Goal: Transaction & Acquisition: Purchase product/service

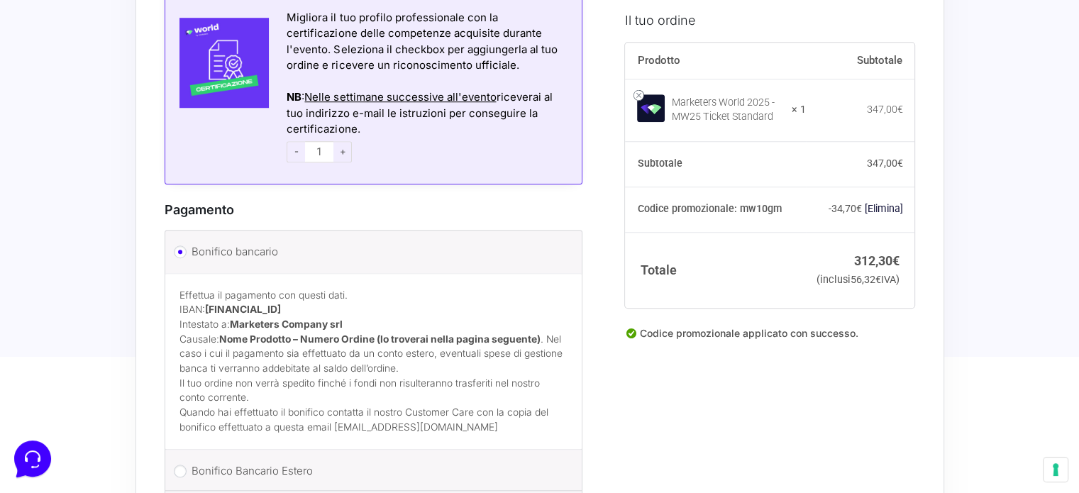
scroll to position [1206, 0]
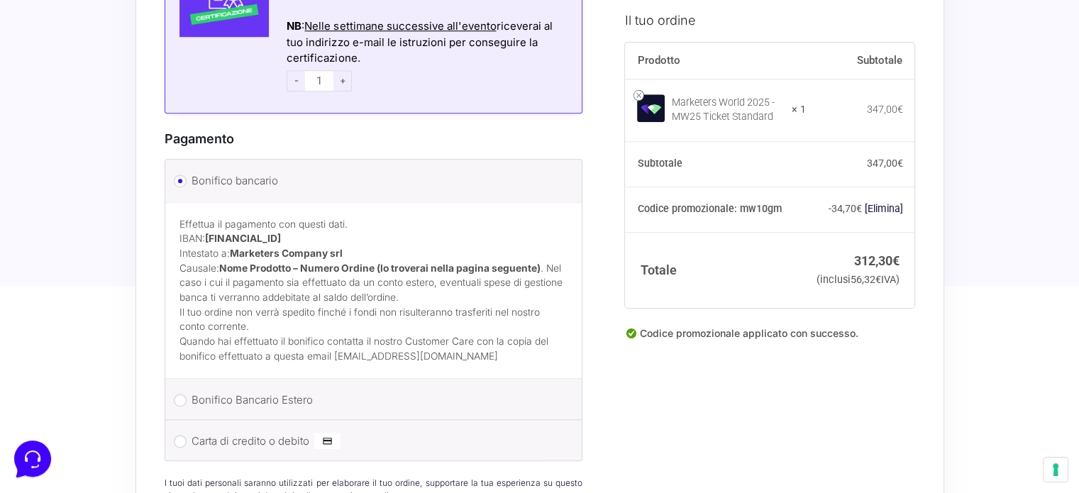
click at [266, 431] on label "Carta di credito o debito" at bounding box center [372, 441] width 360 height 21
click at [187, 435] on input "Carta di credito o debito" at bounding box center [180, 441] width 13 height 13
radio input "true"
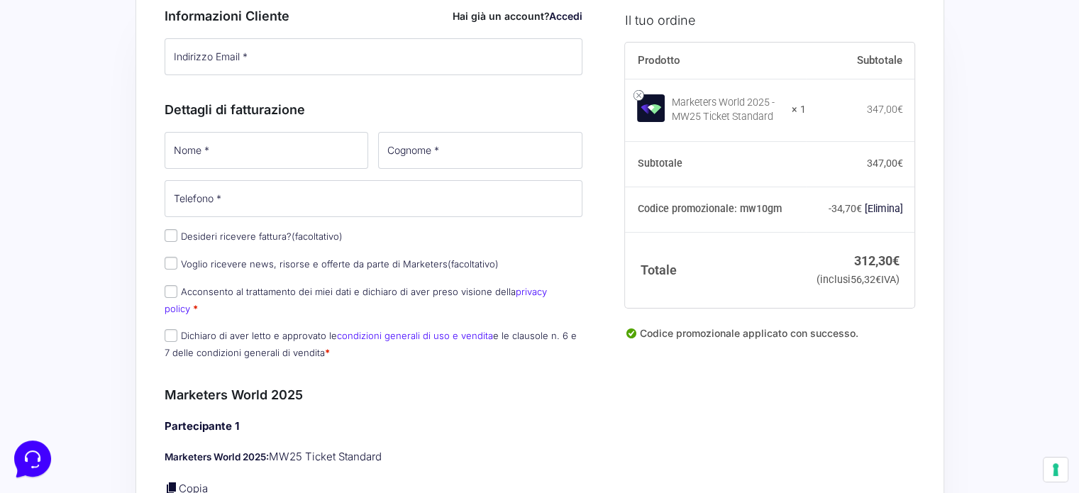
scroll to position [0, 0]
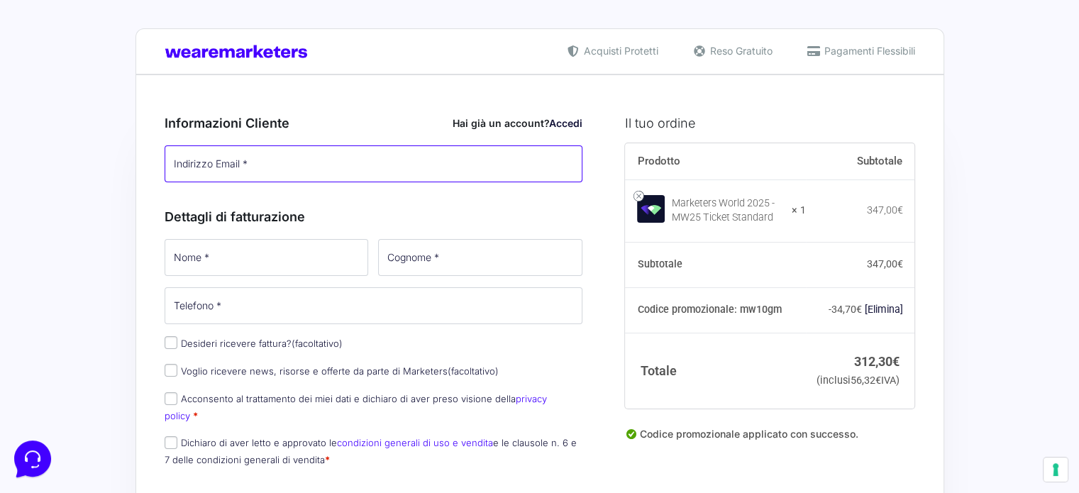
click at [298, 166] on input "Indirizzo Email *" at bounding box center [374, 163] width 419 height 37
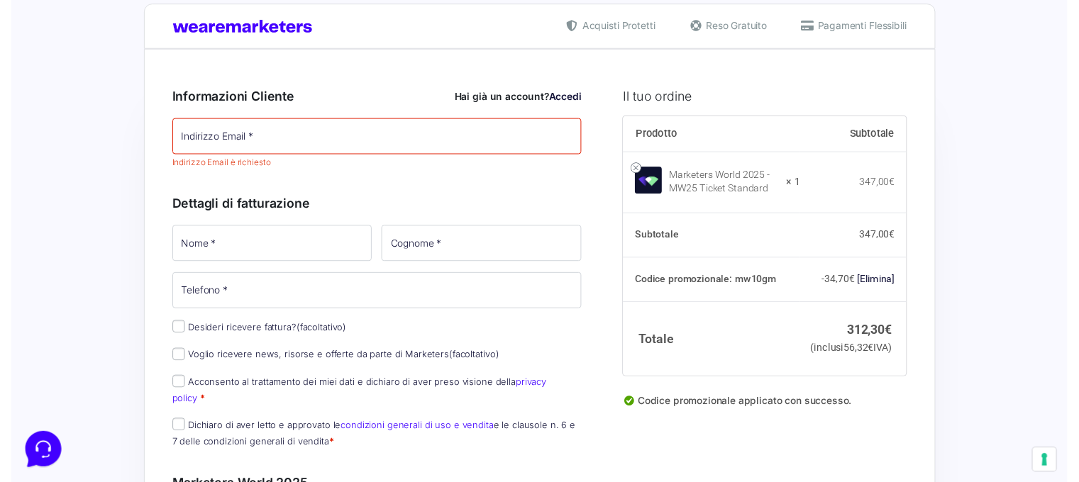
scroll to position [0, 0]
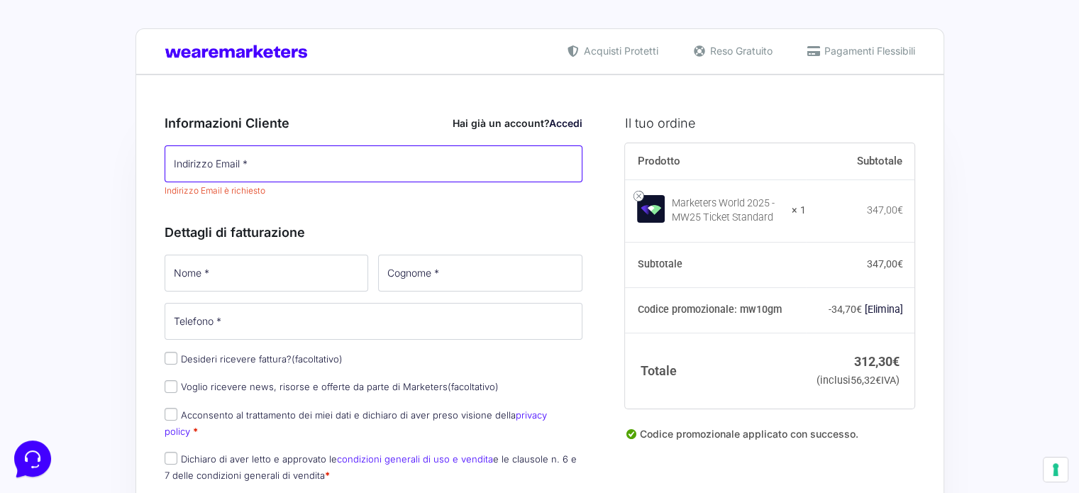
click at [272, 161] on input "Indirizzo Email *" at bounding box center [374, 163] width 419 height 37
type input "[EMAIL_ADDRESS][DOMAIN_NAME]"
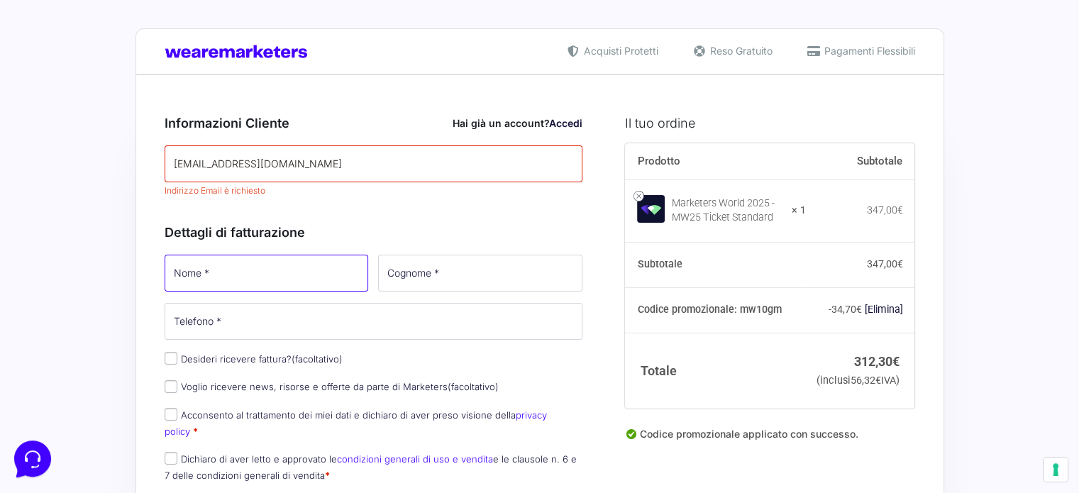
type input "[PERSON_NAME]"
type input "Reami"
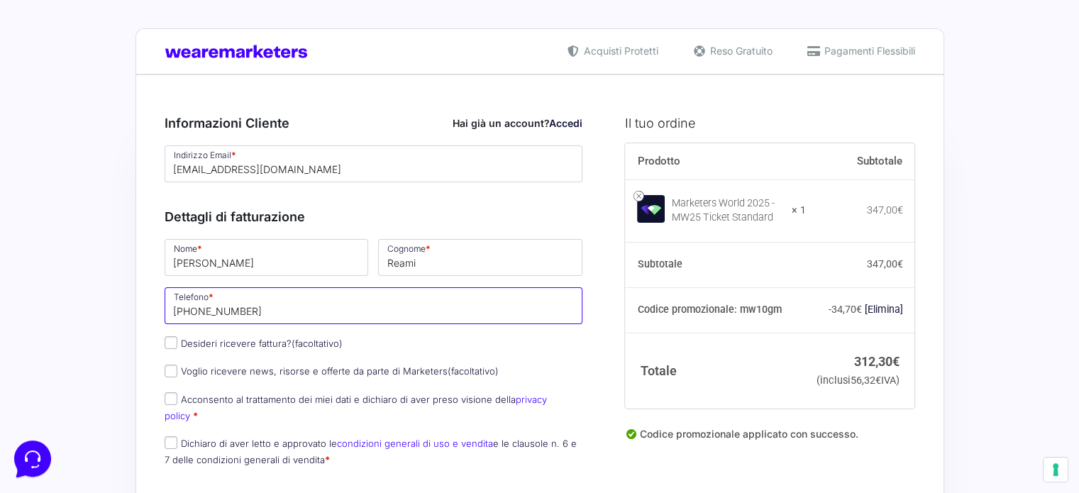
drag, startPoint x: 307, startPoint y: 312, endPoint x: 171, endPoint y: 313, distance: 135.5
click at [171, 313] on input "+393286644959" at bounding box center [374, 305] width 419 height 37
type input "[PHONE_NUMBER]"
click at [186, 342] on label "Desideri ricevere fattura? (facoltativo)" at bounding box center [254, 343] width 178 height 11
click at [177, 342] on input "Desideri ricevere fattura? (facoltativo)" at bounding box center [171, 342] width 13 height 13
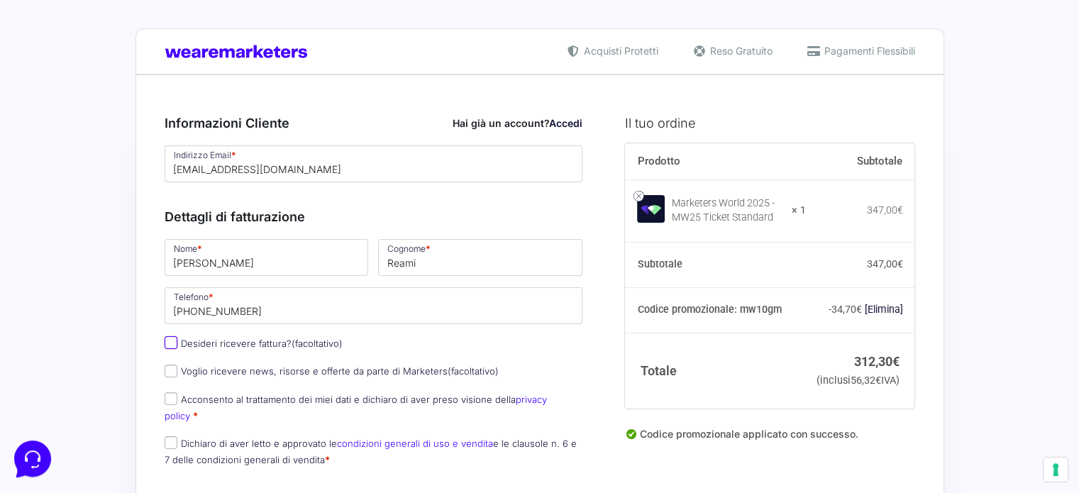
checkbox input "true"
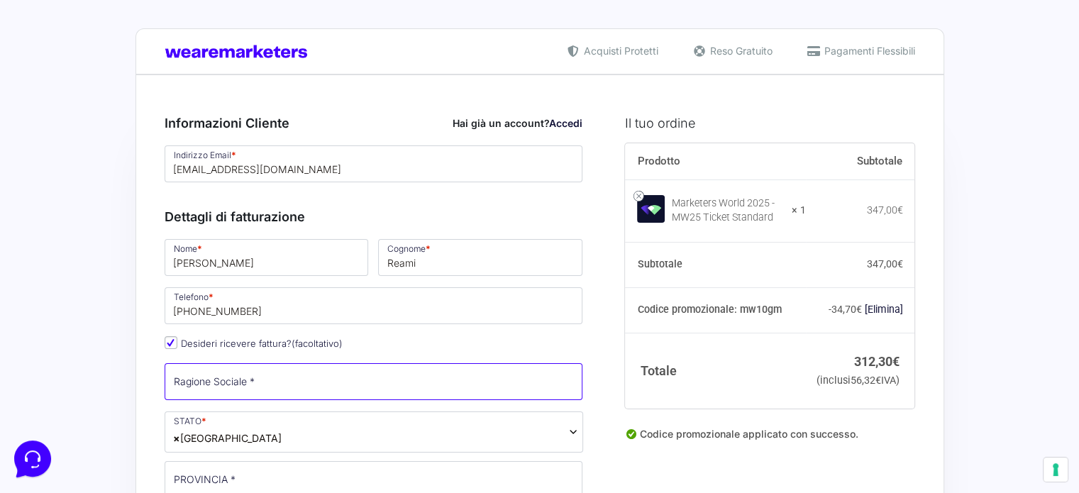
click at [275, 382] on input "Ragione Sociale *" at bounding box center [374, 381] width 419 height 37
type input "LAURA"
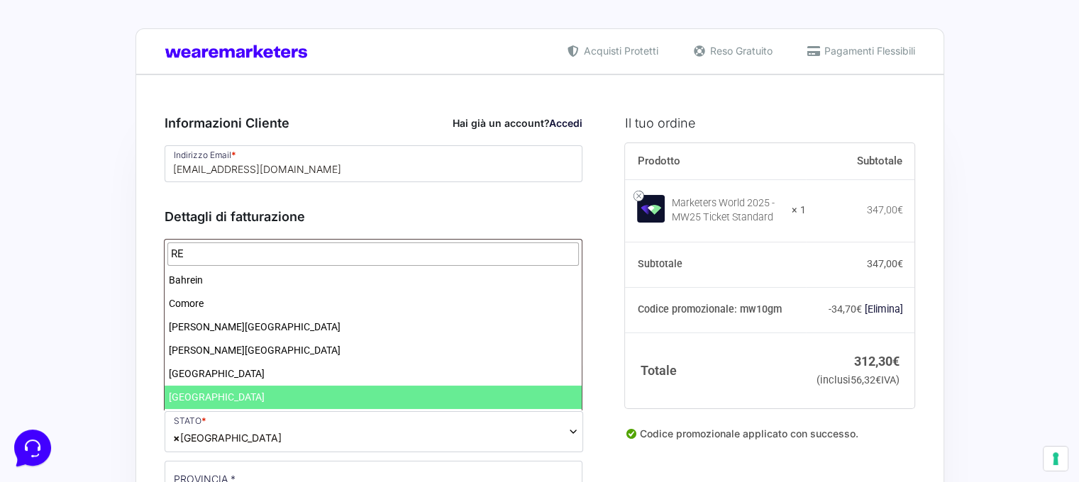
type input "R"
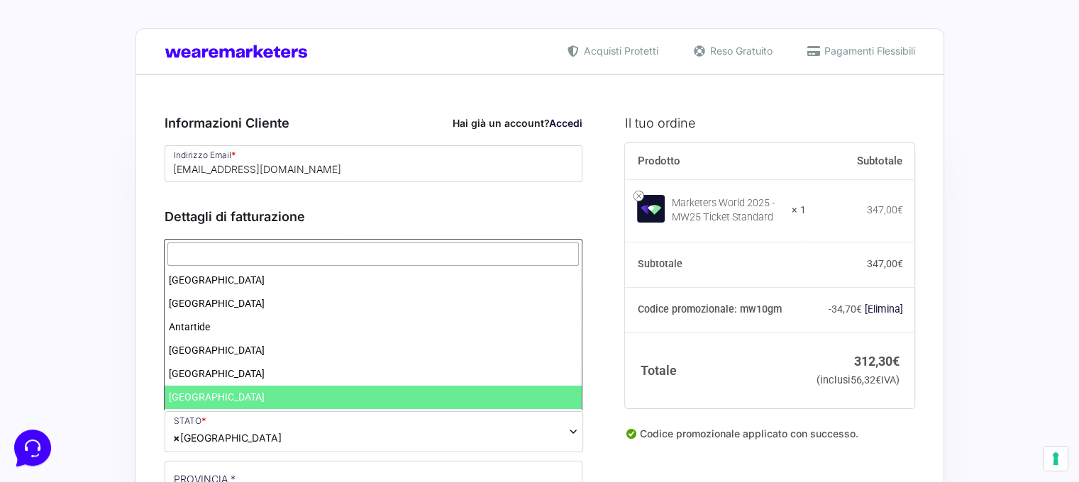
scroll to position [2693, 0]
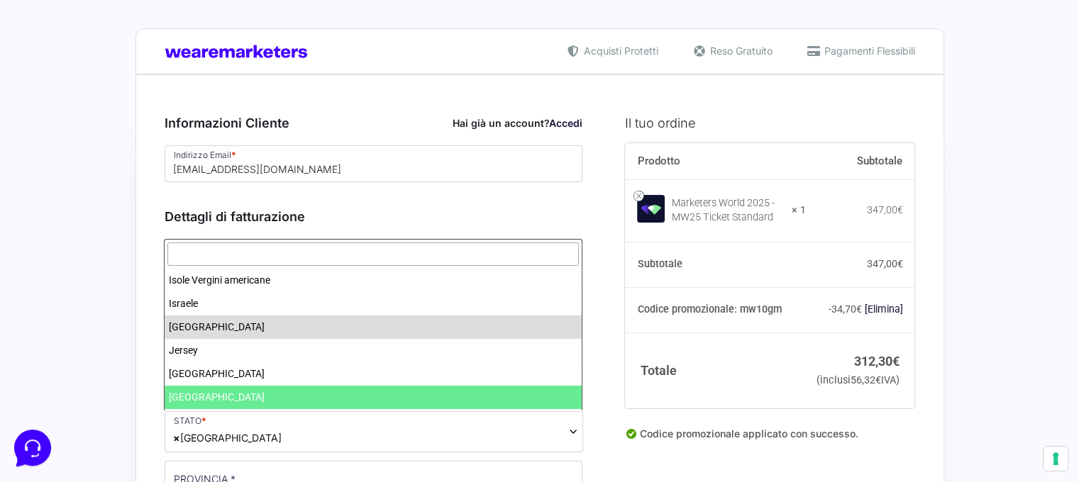
select select "KE"
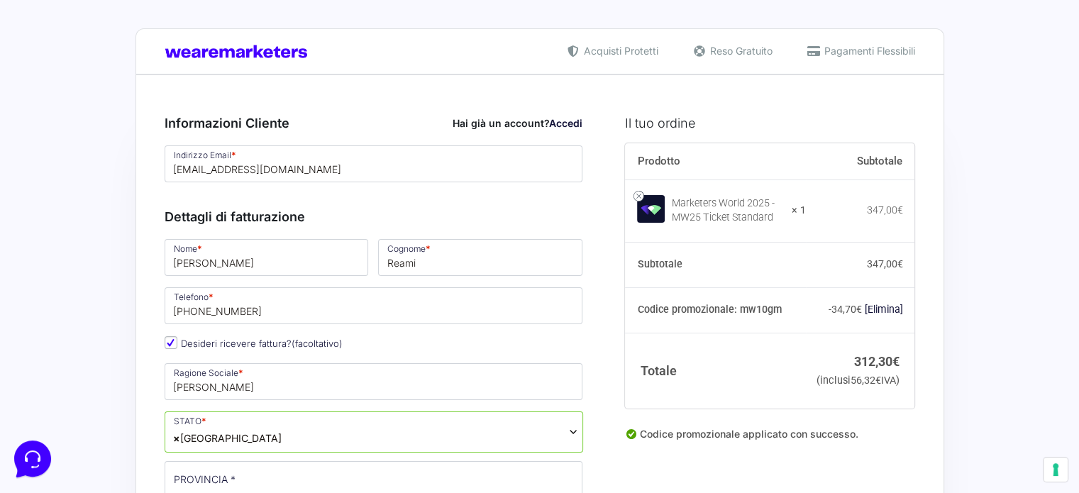
click at [202, 437] on span "× Kenya" at bounding box center [227, 438] width 109 height 15
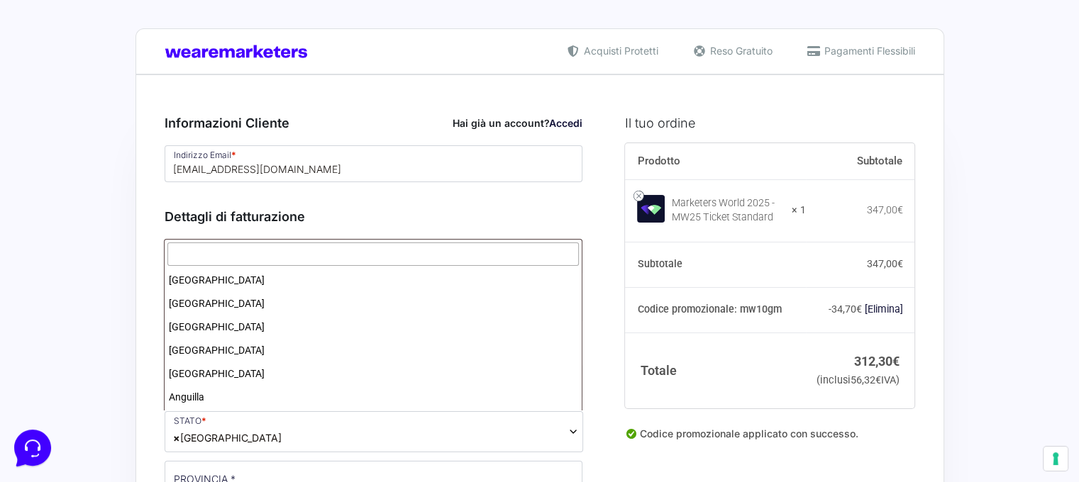
scroll to position [2787, 0]
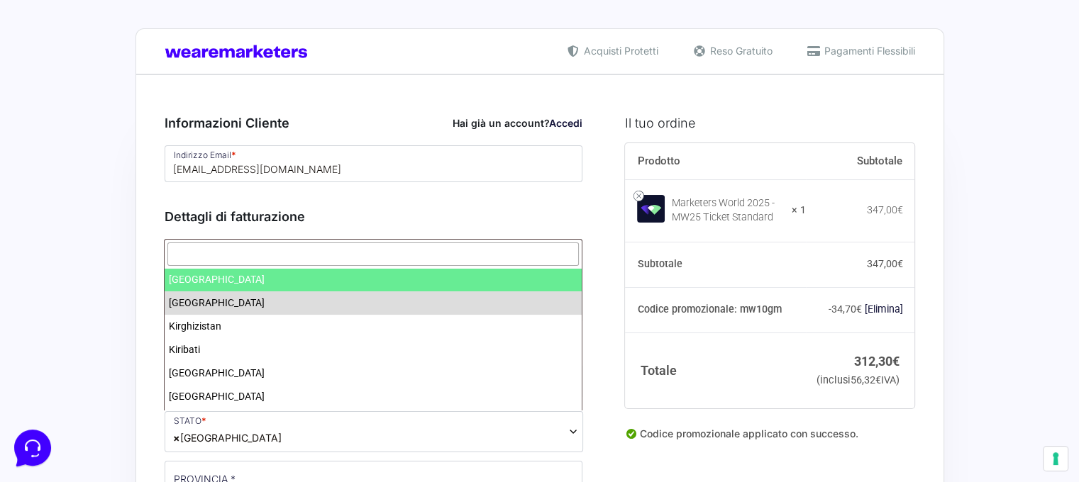
click at [202, 260] on input "text" at bounding box center [373, 254] width 412 height 23
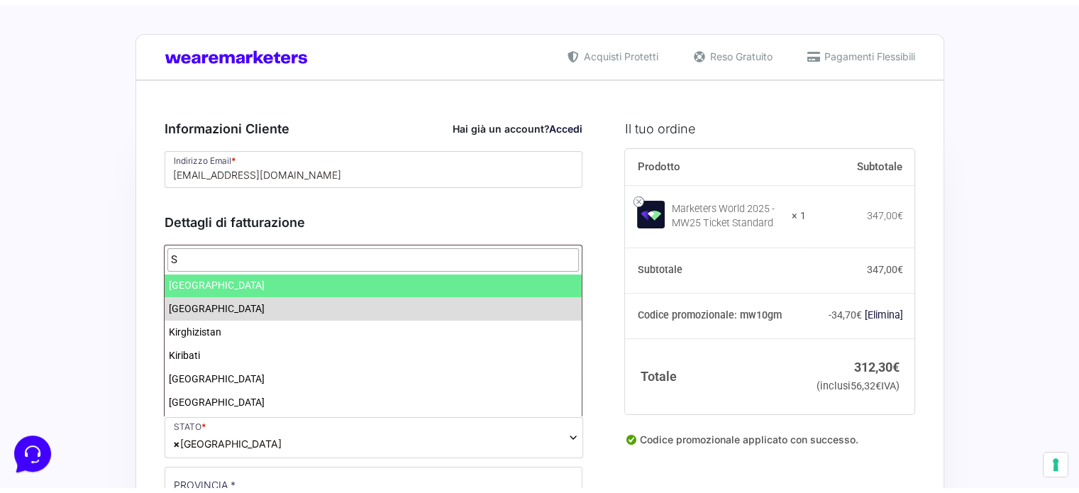
scroll to position [0, 0]
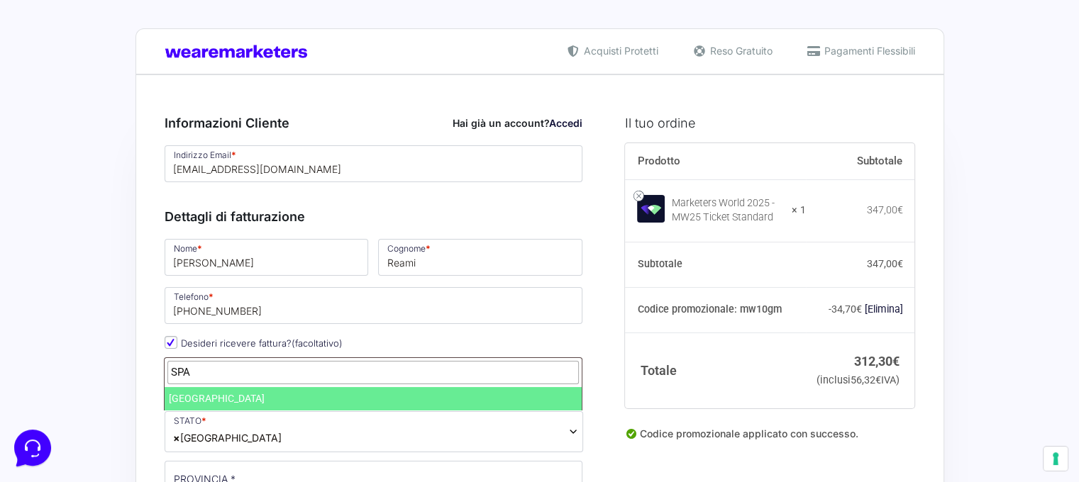
type input "SPA"
select select "ES"
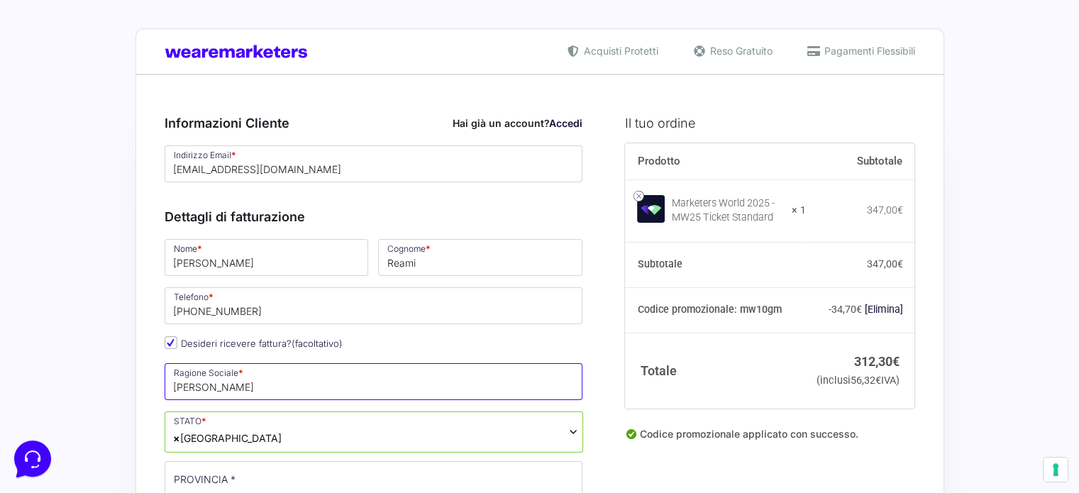
click at [236, 393] on input "LAURA" at bounding box center [374, 381] width 419 height 37
type input "[PERSON_NAME]"
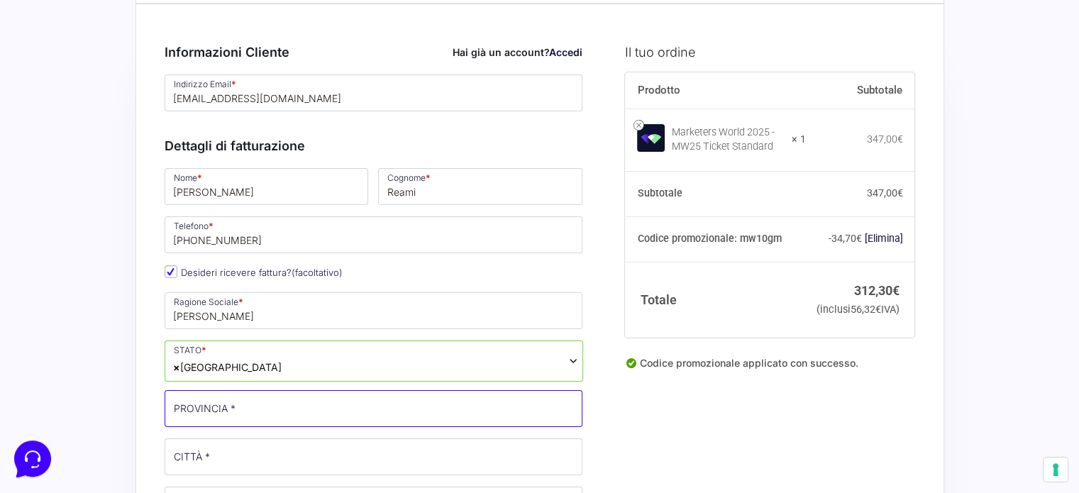
click at [245, 416] on input "PROVINCIA *" at bounding box center [374, 408] width 419 height 37
type input "[GEOGRAPHIC_DATA] - [GEOGRAPHIC_DATA]"
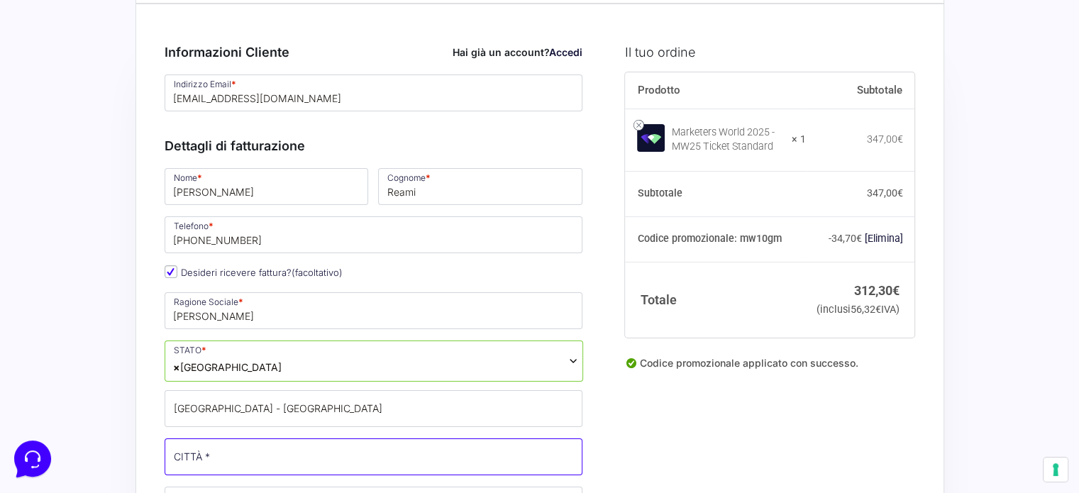
type input "Corralejo - [GEOGRAPHIC_DATA]"
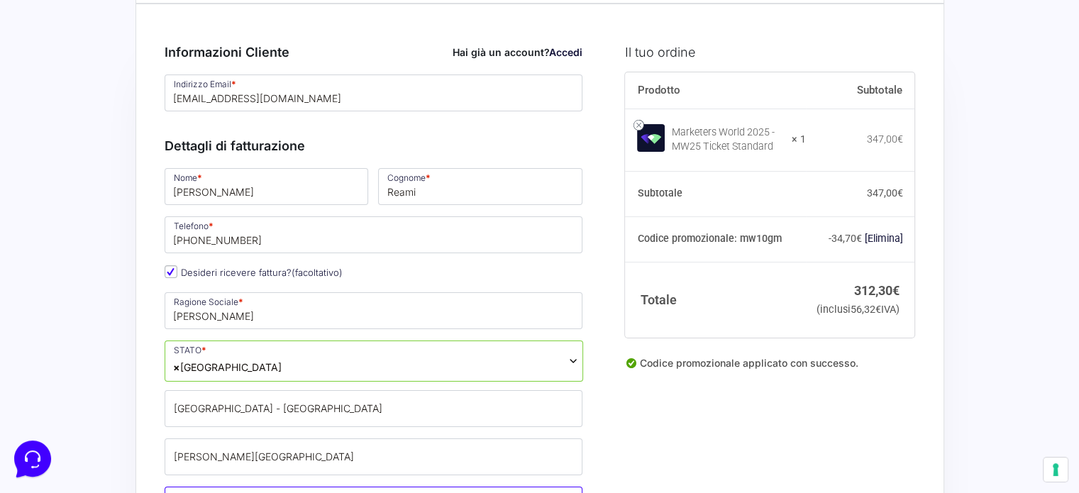
type input "[STREET_ADDRESS][PERSON_NAME][PERSON_NAME]"
type input "35660"
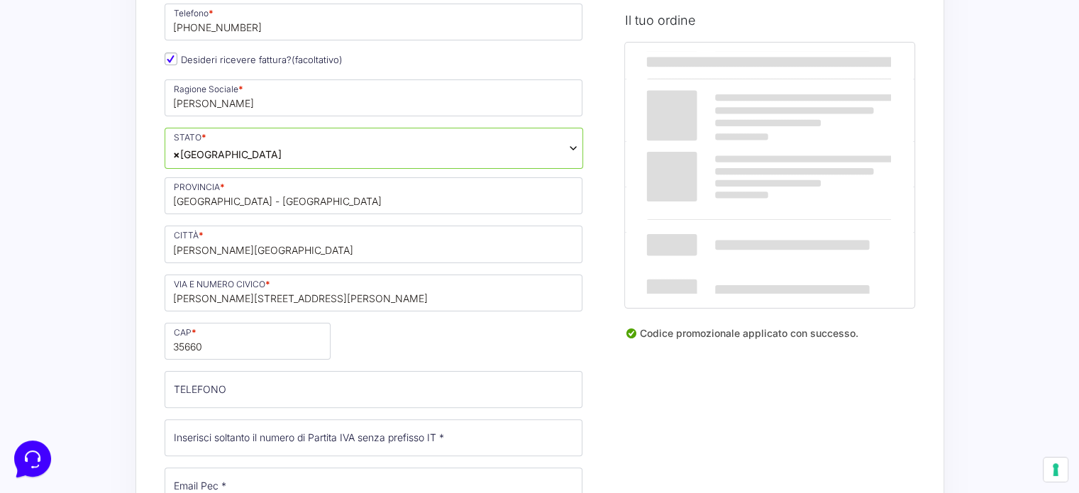
scroll to position [568, 0]
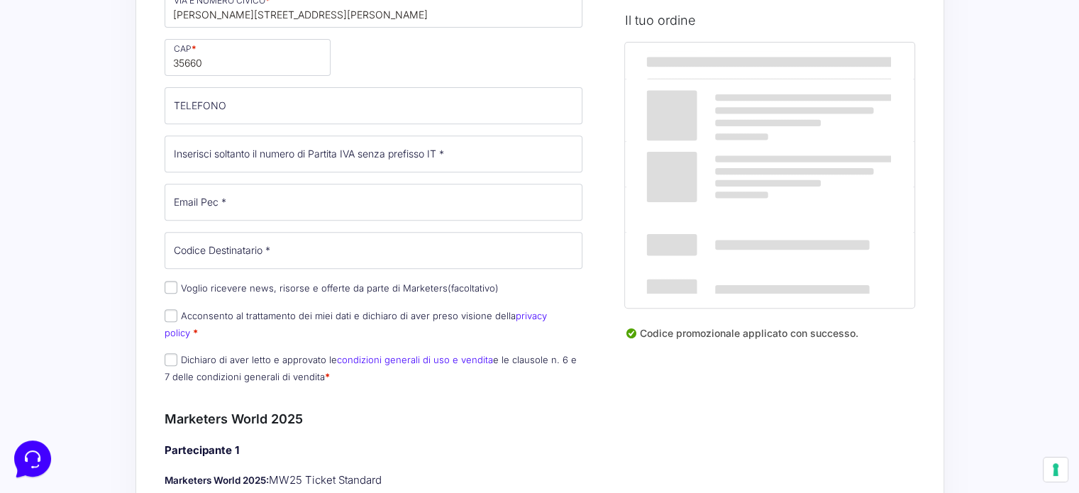
click at [317, 316] on label "Acconsento al trattamento dei miei dati e dichiaro di aver preso visione della …" at bounding box center [356, 324] width 382 height 28
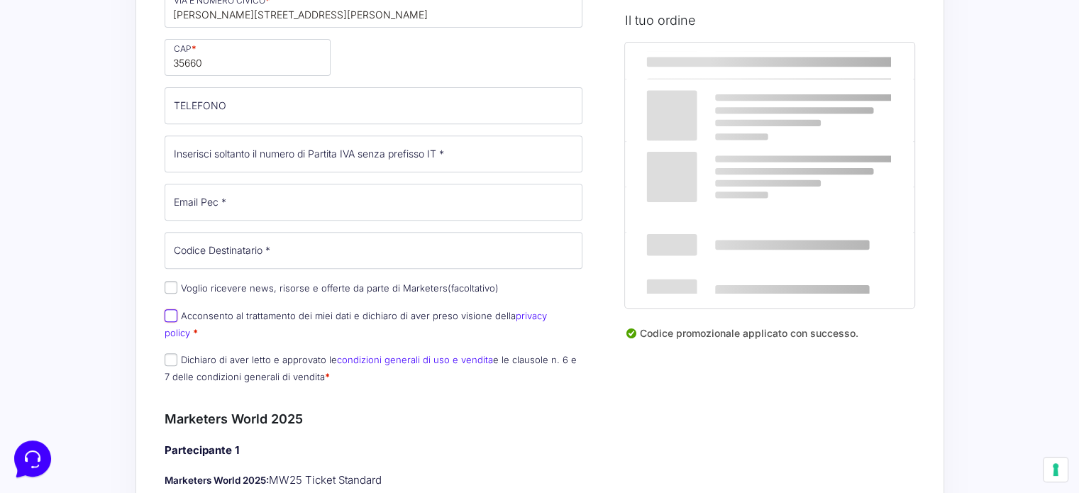
click at [177, 316] on input "Acconsento al trattamento dei miei dati e dichiaro di aver preso visione della …" at bounding box center [171, 315] width 13 height 13
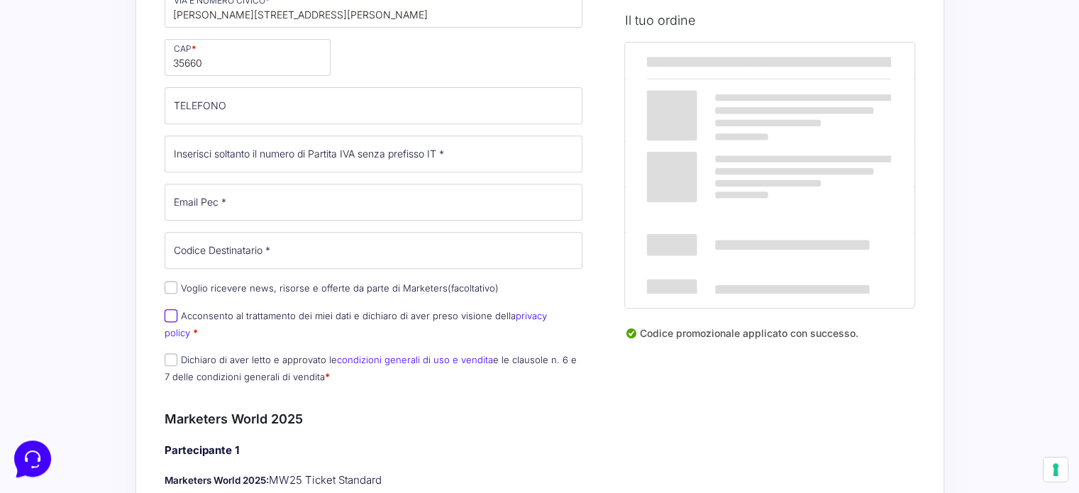
checkbox input "true"
click at [177, 354] on label "Dichiaro di aver letto e approvato le condizioni generali di uso e vendita e le…" at bounding box center [371, 368] width 412 height 28
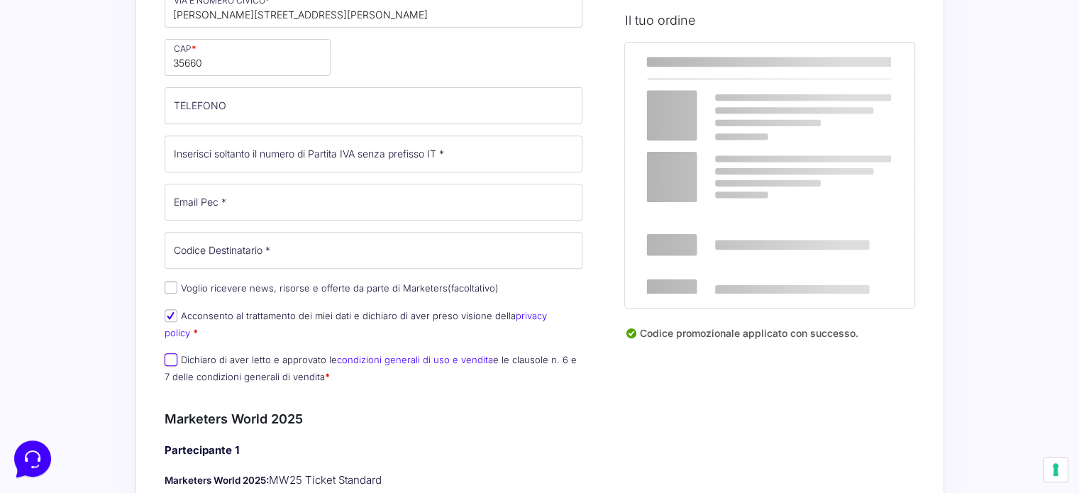
click at [177, 353] on input "Dichiaro di aver letto e approvato le condizioni generali di uso e vendita e le…" at bounding box center [171, 359] width 13 height 13
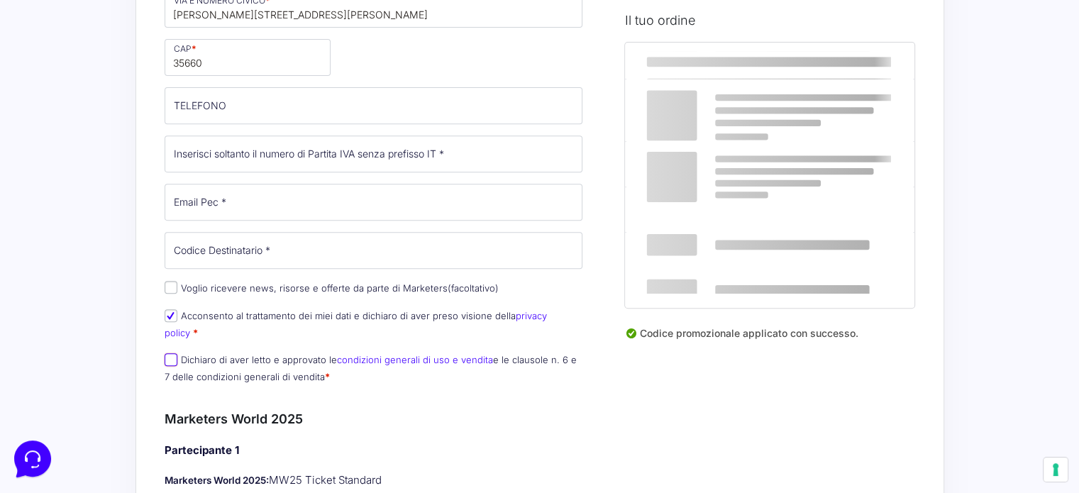
checkbox input "true"
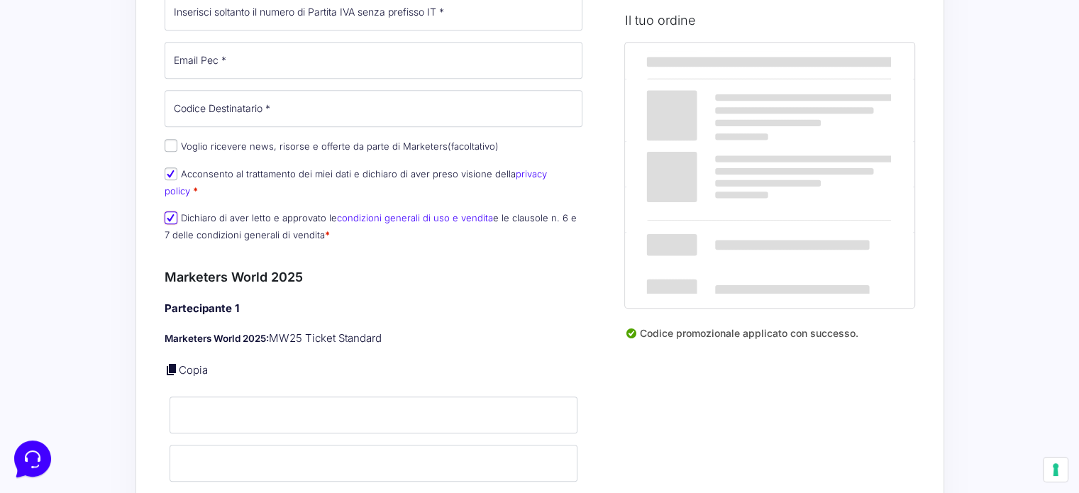
scroll to position [780, 0]
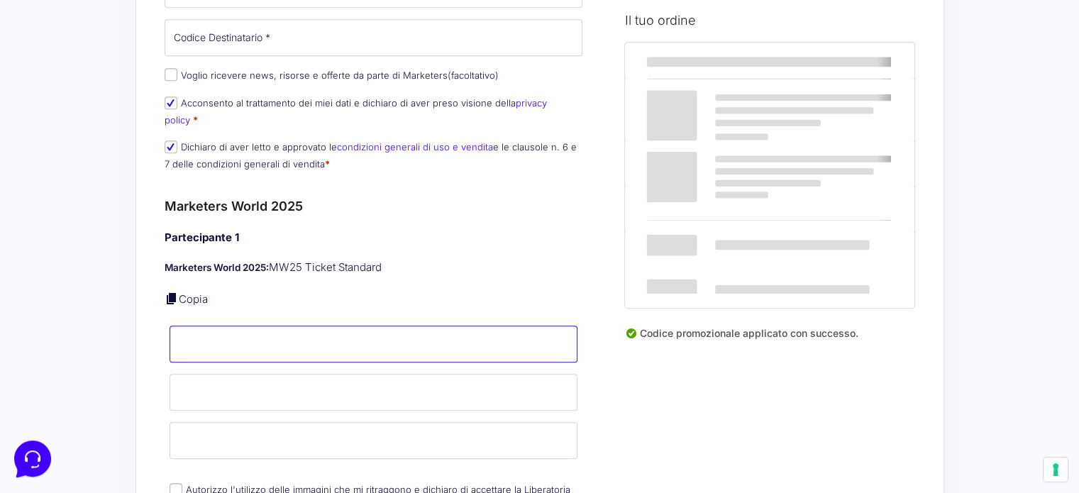
click at [252, 326] on input "Nome *" at bounding box center [374, 344] width 409 height 37
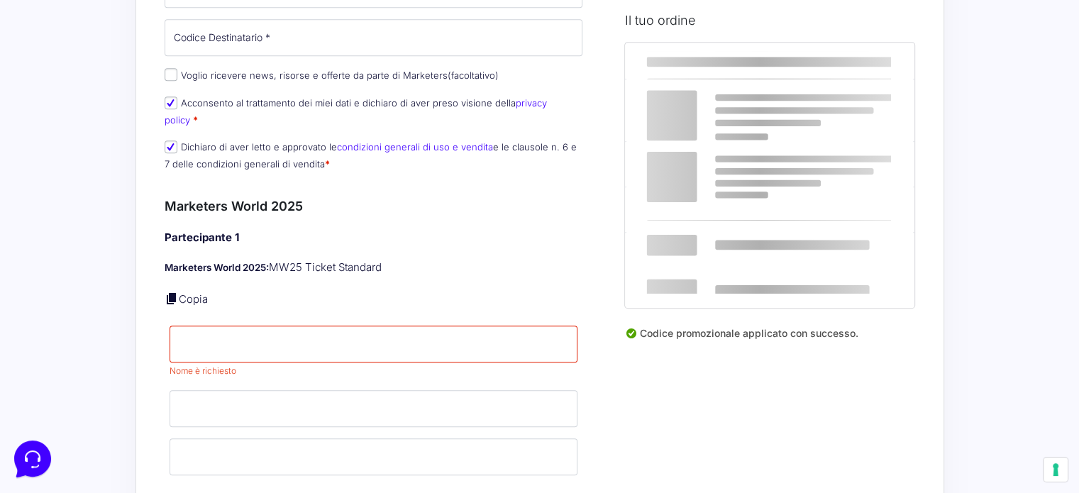
click at [918, 425] on div "Riepilogo Ordine 312,30 € Prodotto Subtotale Marketers World 2025 - MW25 Ticket…" at bounding box center [540, 409] width 809 height 2231
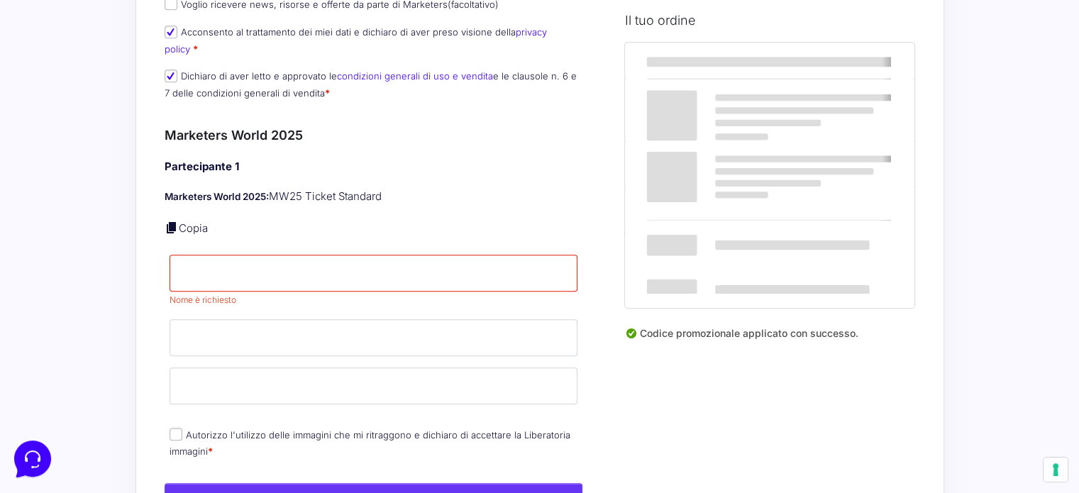
scroll to position [922, 0]
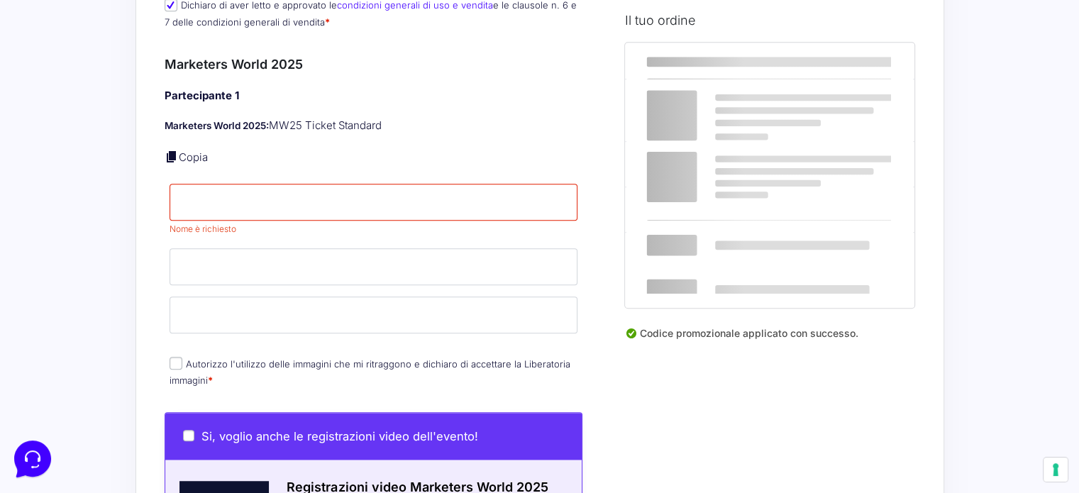
click at [96, 337] on div "Acquisti Protetti Reso Gratuito Pagamenti Flessibili Riepilogo Ordine 312,30 € …" at bounding box center [539, 268] width 1079 height 2380
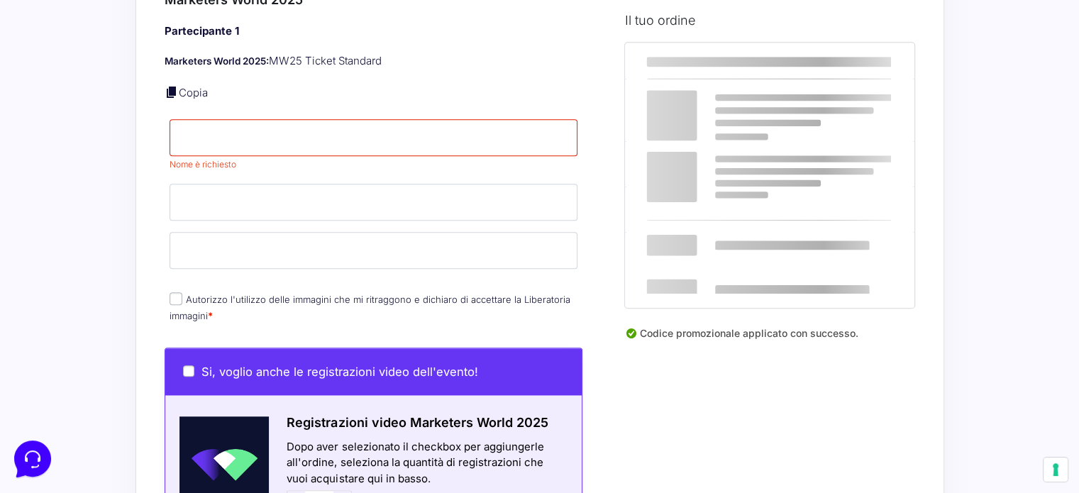
scroll to position [1064, 0]
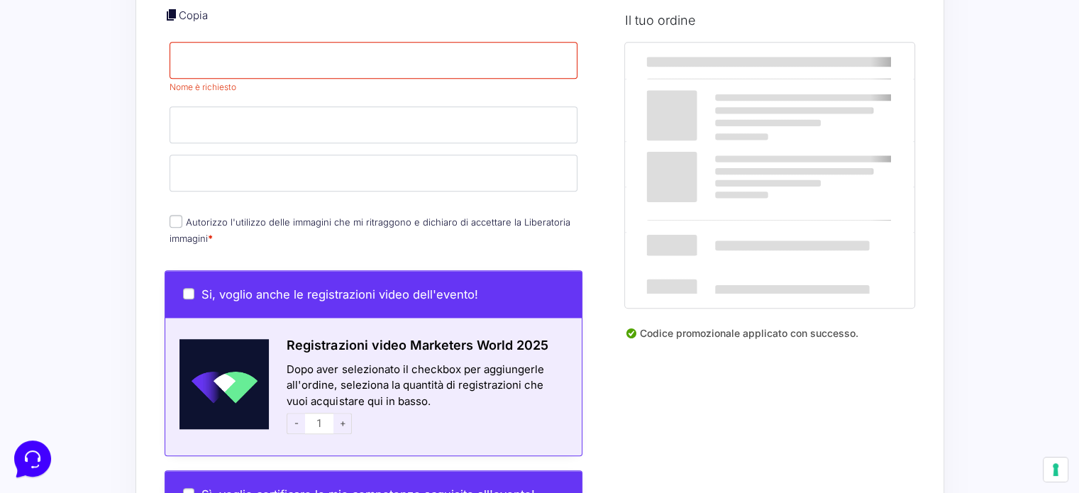
click at [118, 266] on div "Acquisti Protetti Reso Gratuito Pagamenti Flessibili Riepilogo Ordine 312,30 € …" at bounding box center [539, 126] width 1079 height 2380
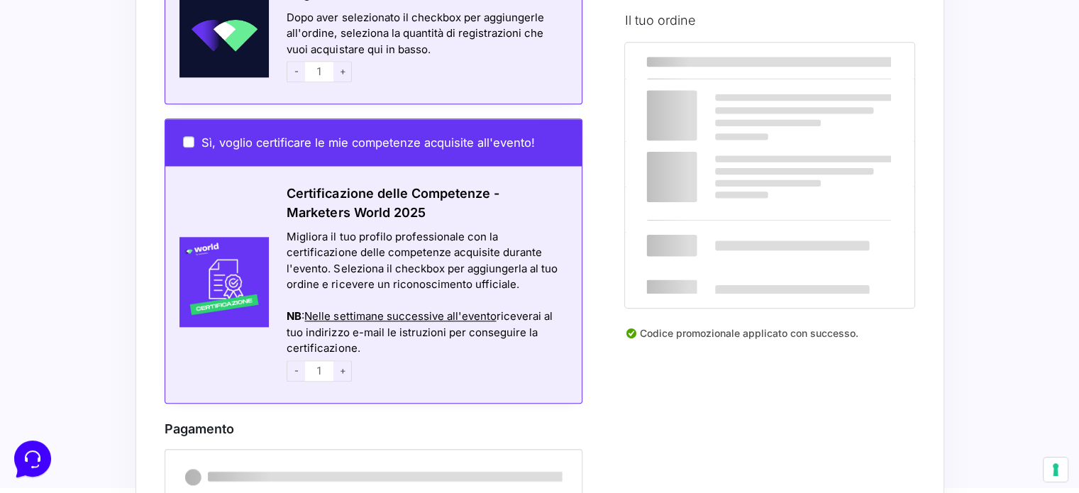
scroll to position [1419, 0]
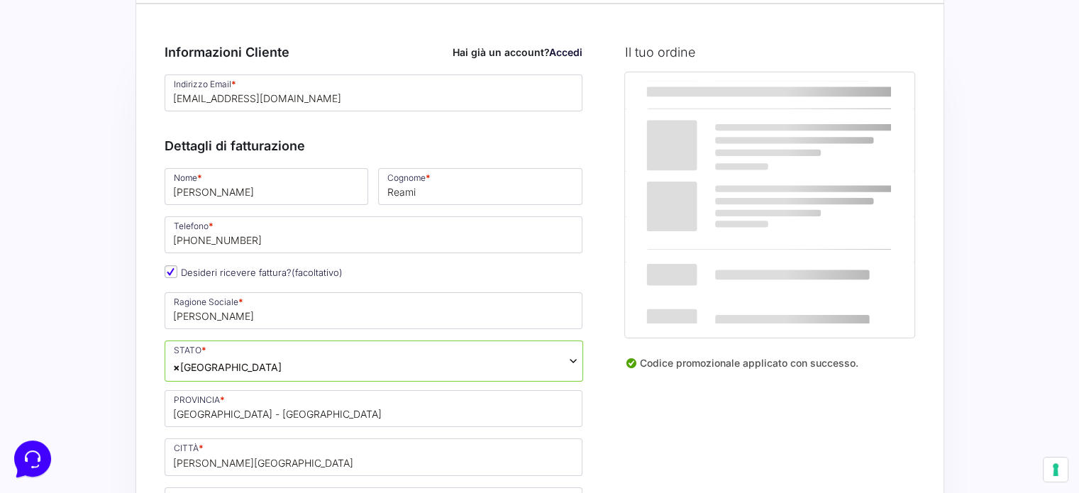
scroll to position [142, 0]
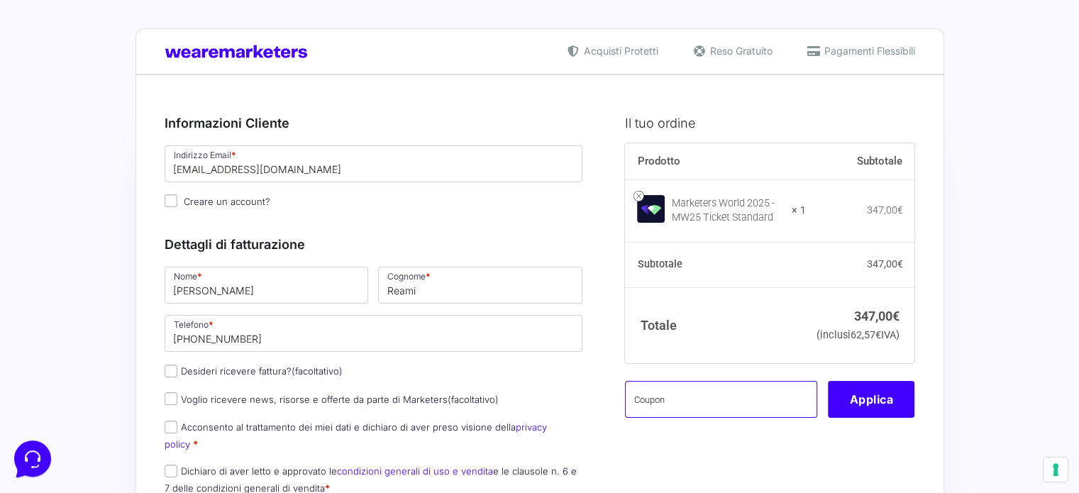
click at [695, 418] on input "text" at bounding box center [721, 399] width 192 height 37
paste input "MW10GM"
type input "MW10GM"
click at [887, 418] on button "Applica" at bounding box center [871, 399] width 87 height 37
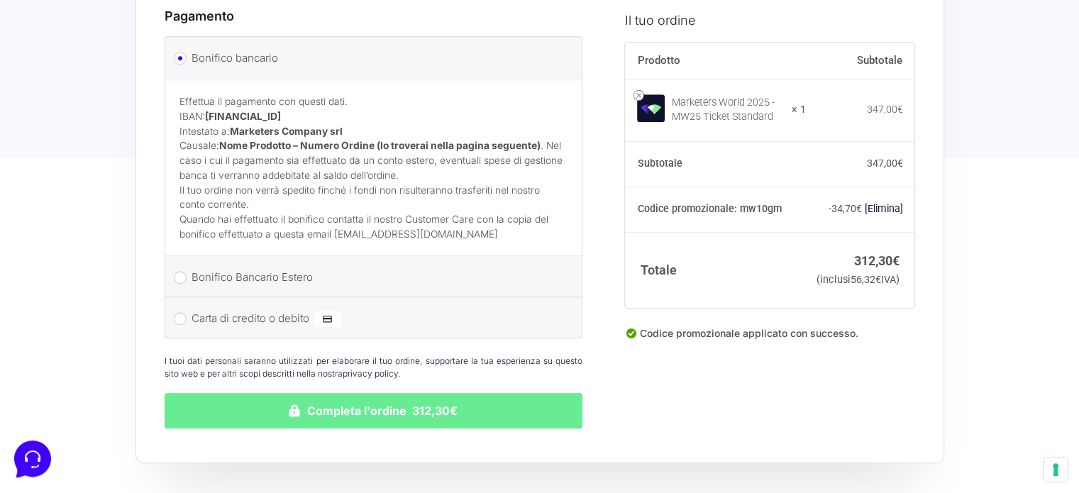
scroll to position [1470, 0]
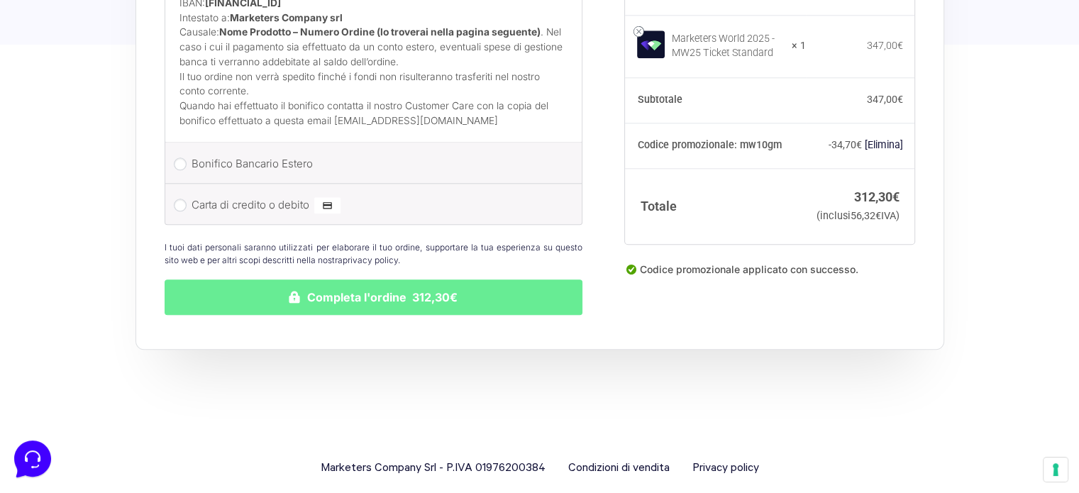
click at [263, 194] on label "Carta di credito o debito" at bounding box center [372, 204] width 360 height 21
click at [187, 199] on input "Carta di credito o debito" at bounding box center [180, 205] width 13 height 13
radio input "true"
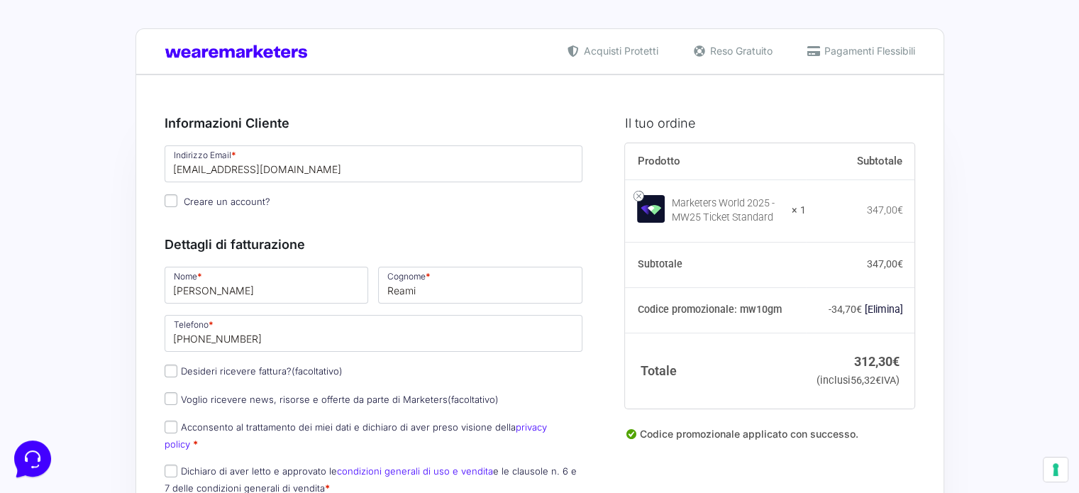
scroll to position [71, 0]
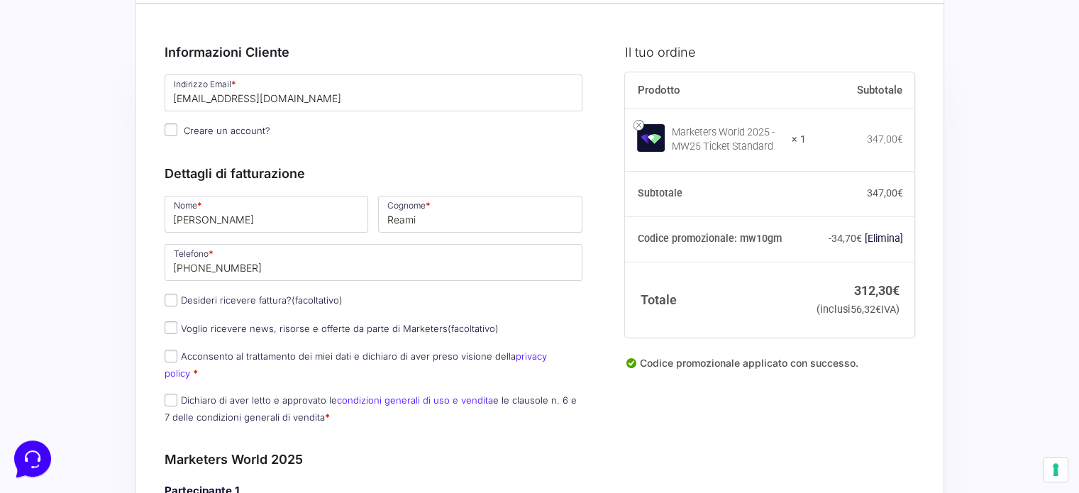
click at [282, 294] on label "Desideri ricevere fattura? (facoltativo)" at bounding box center [254, 299] width 178 height 11
click at [177, 294] on input "Desideri ricevere fattura? (facoltativo)" at bounding box center [171, 300] width 13 height 13
checkbox input "true"
type input "[PERSON_NAME]"
select select "ES"
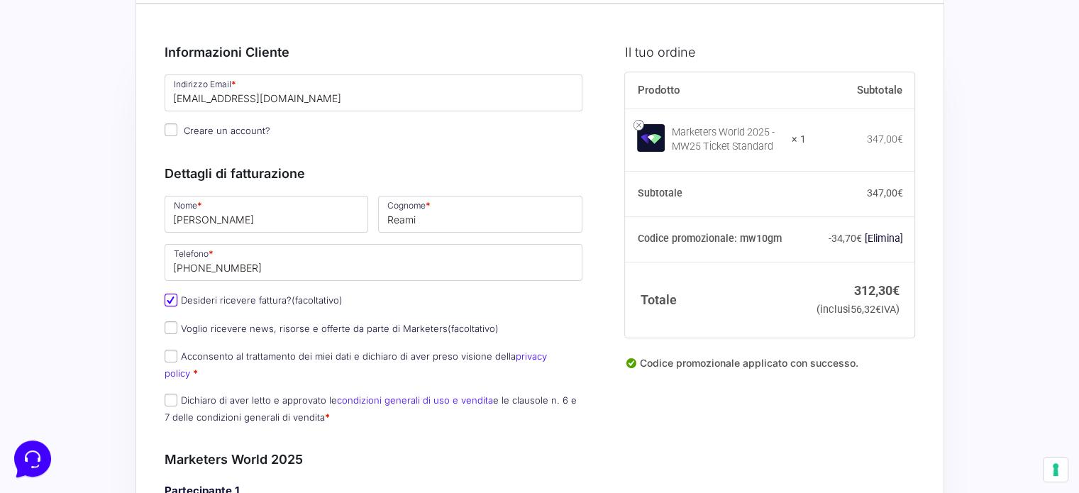
type input "[GEOGRAPHIC_DATA] - [GEOGRAPHIC_DATA]"
type input "Corralejo - [GEOGRAPHIC_DATA]"
type input "[STREET_ADDRESS][PERSON_NAME][PERSON_NAME]"
type input "35660"
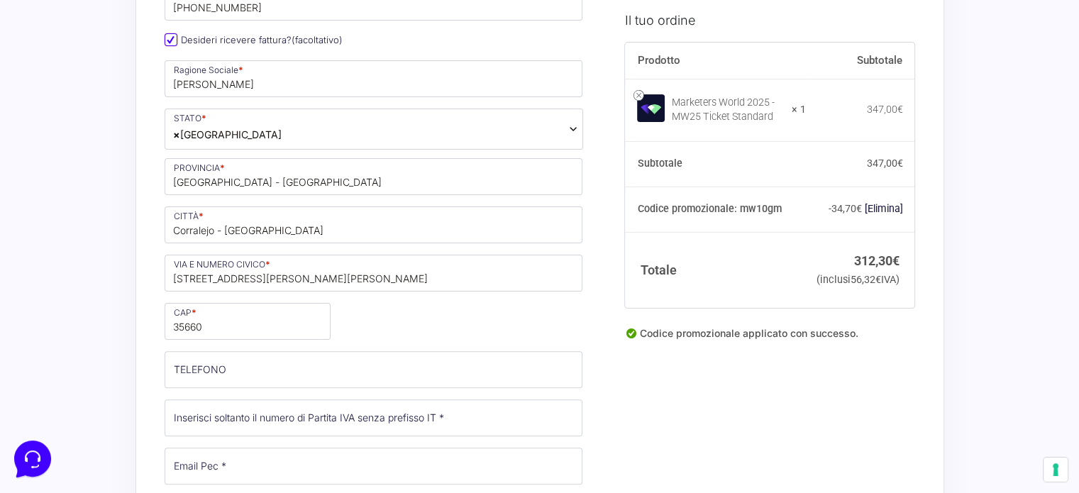
scroll to position [355, 0]
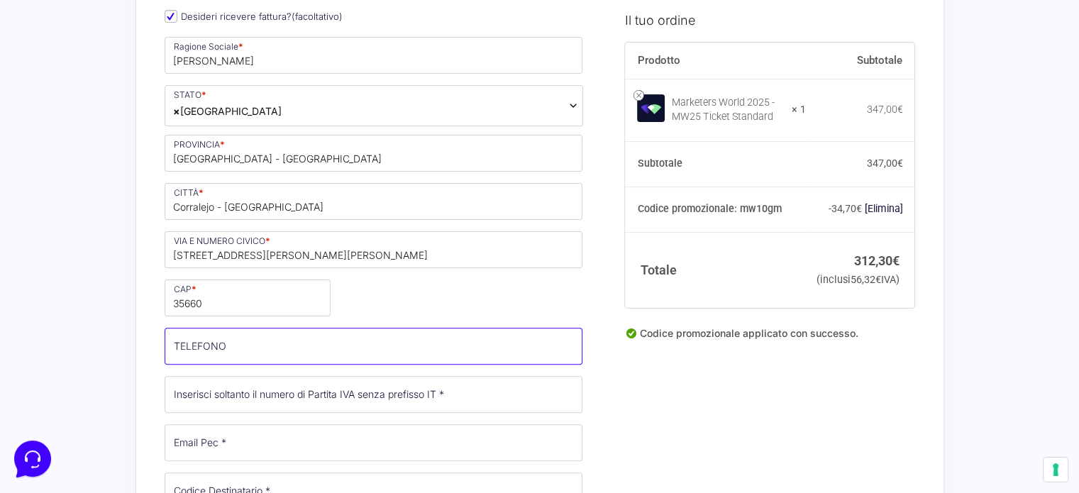
click at [296, 352] on input "TELEFONO (facoltativo)" at bounding box center [374, 346] width 419 height 37
type input "[PHONE_NUMBER]"
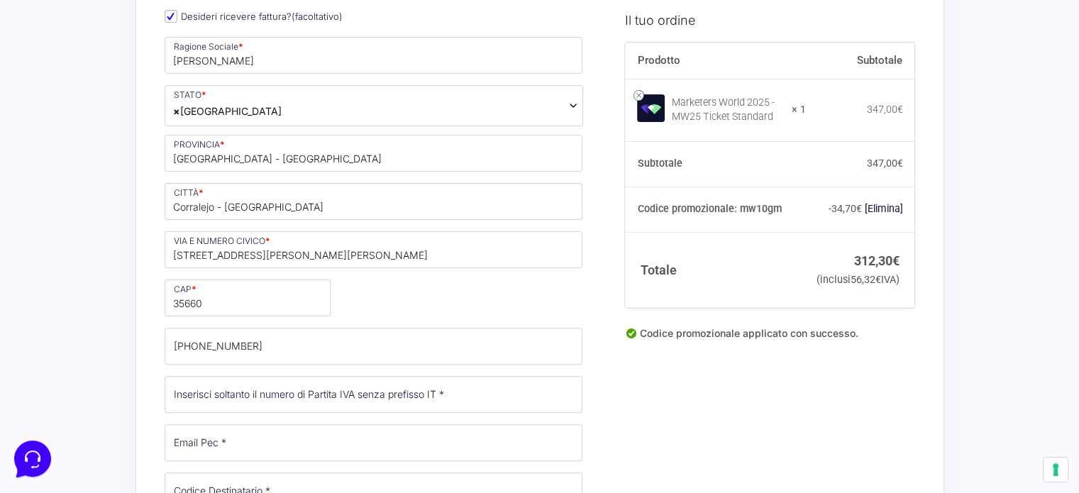
type input "REAMI"
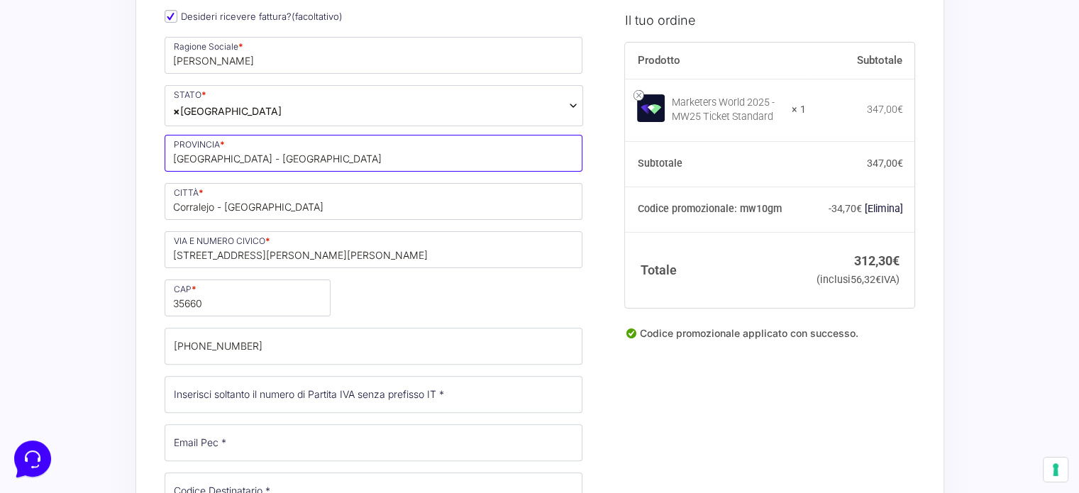
type input "[GEOGRAPHIC_DATA]"
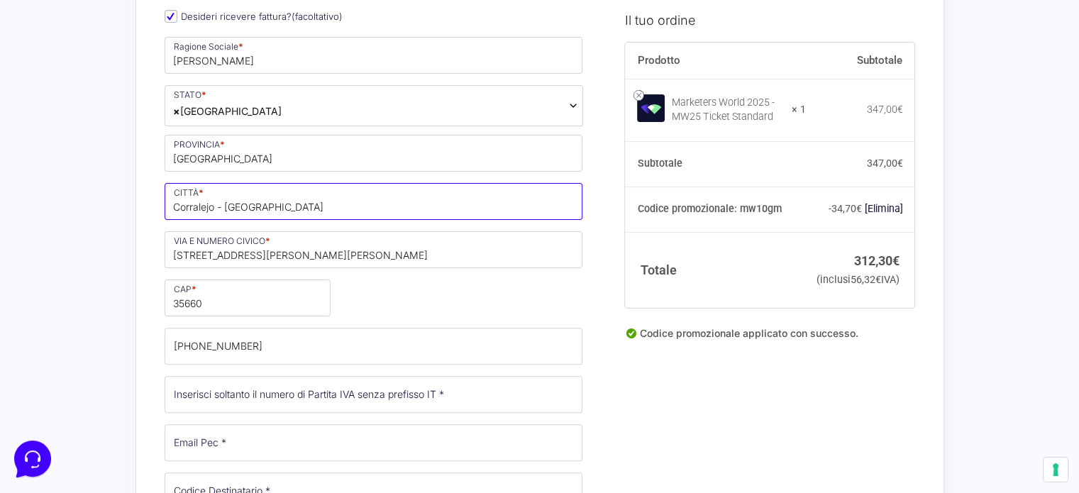
type input "FUERTEVENTURA"
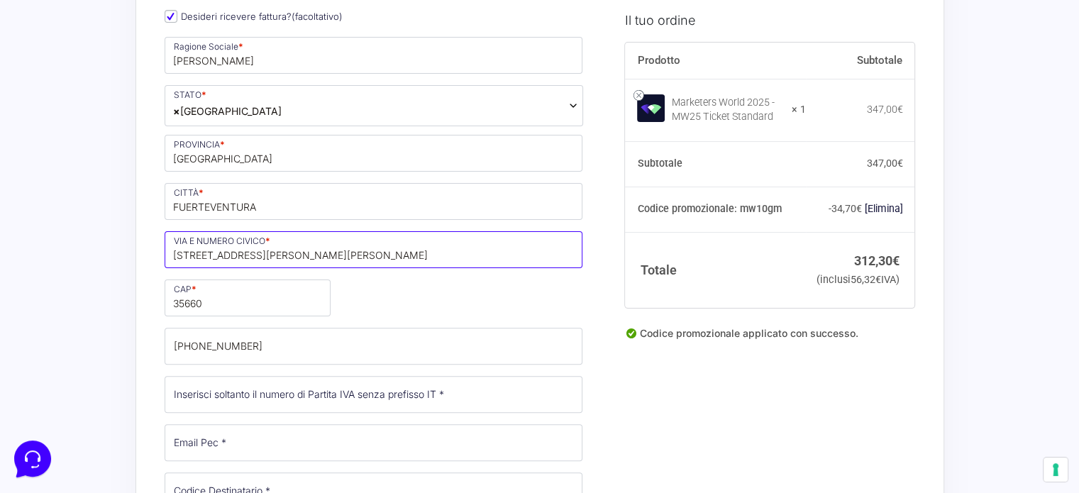
type input "[STREET_ADDRESS][PERSON_NAME][PERSON_NAME]"
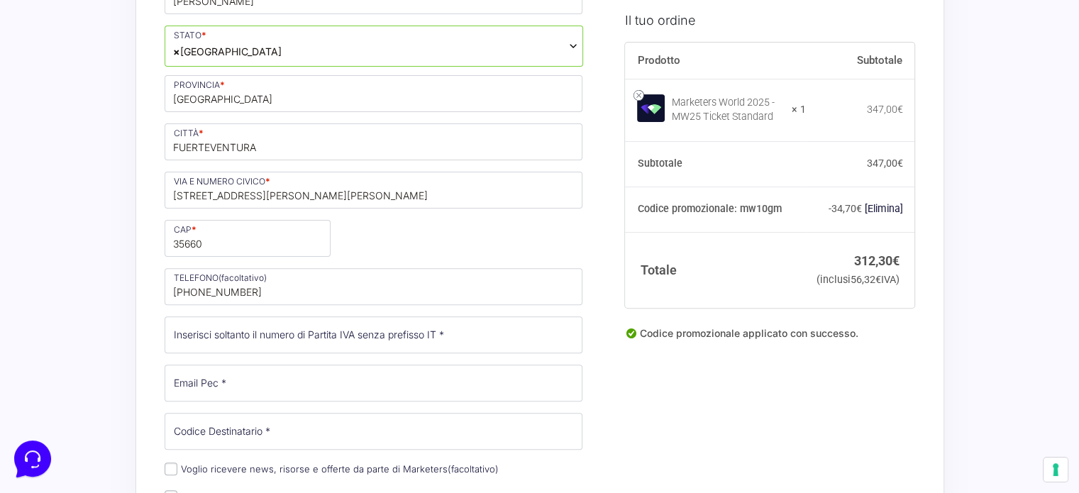
scroll to position [497, 0]
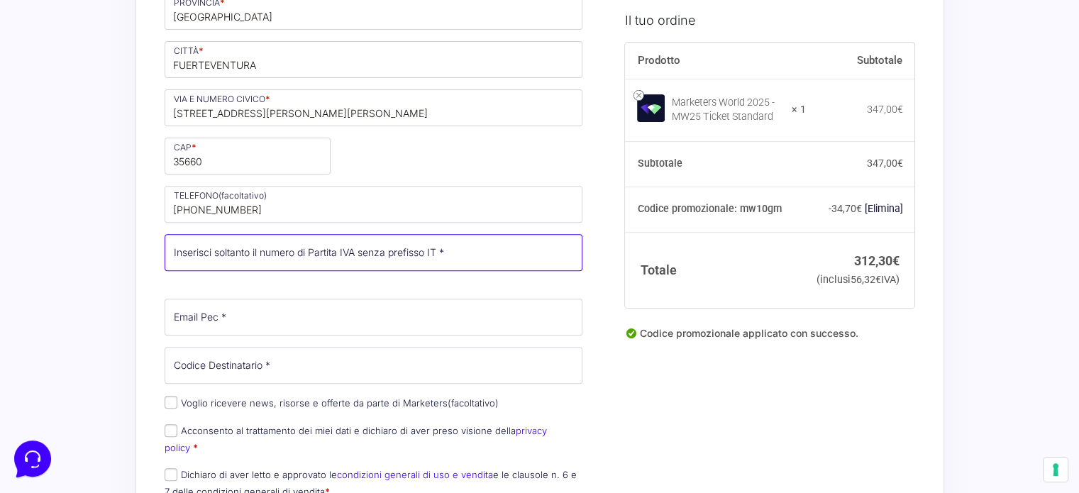
click at [270, 253] on input "Partita Iva *" at bounding box center [374, 252] width 419 height 37
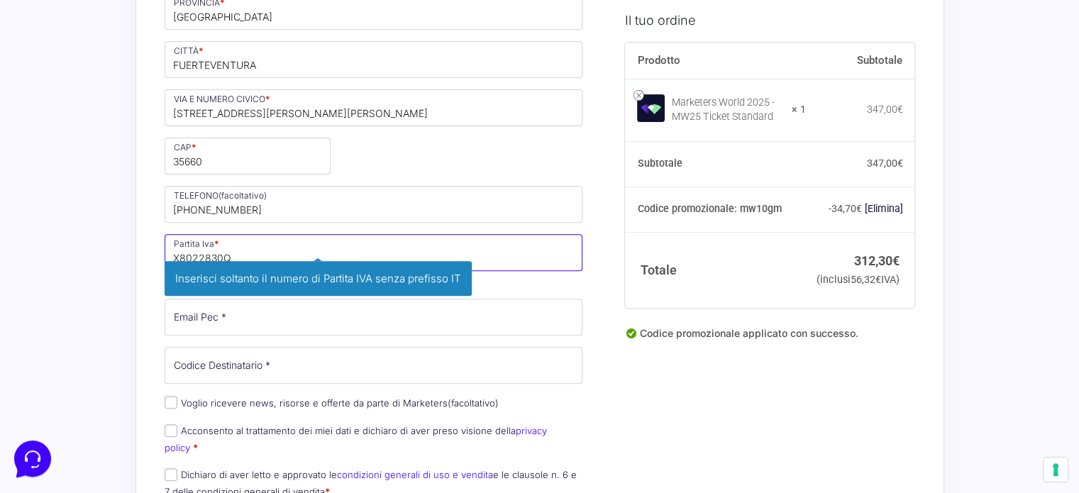
type input "X8022830Q"
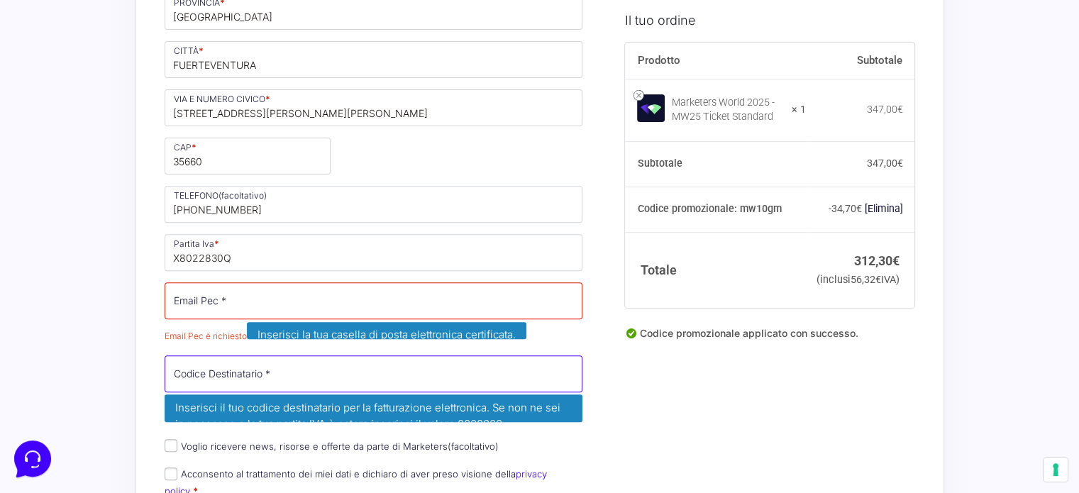
click at [382, 357] on input "Codice Destinatario *" at bounding box center [374, 373] width 419 height 37
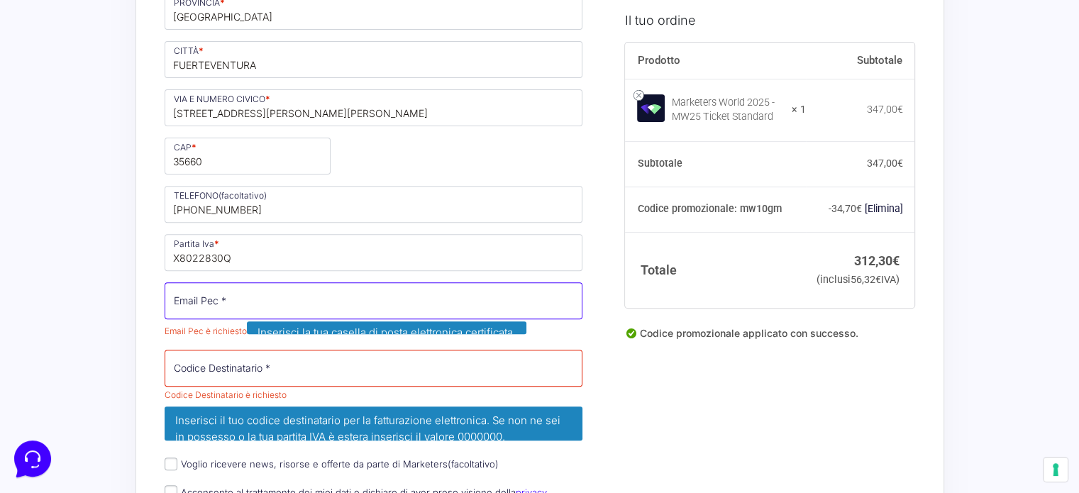
click at [316, 311] on input "Email Pec *" at bounding box center [374, 300] width 419 height 37
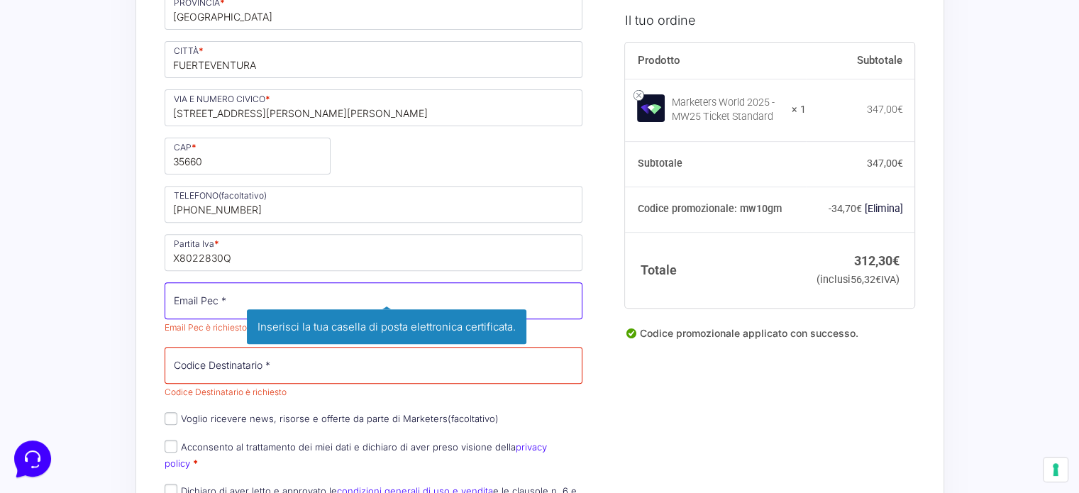
type input "[EMAIL_ADDRESS][DOMAIN_NAME]"
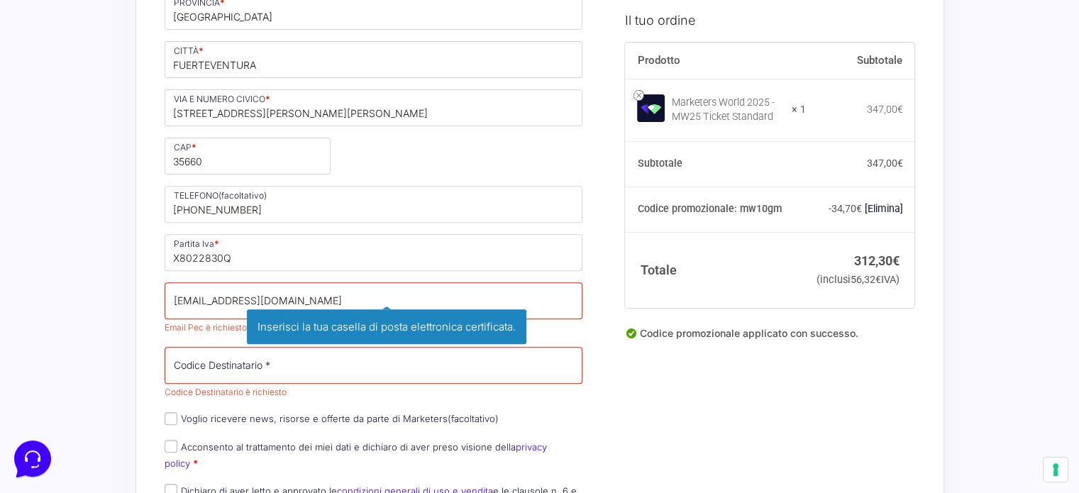
type input "[PERSON_NAME]"
type input "Reami"
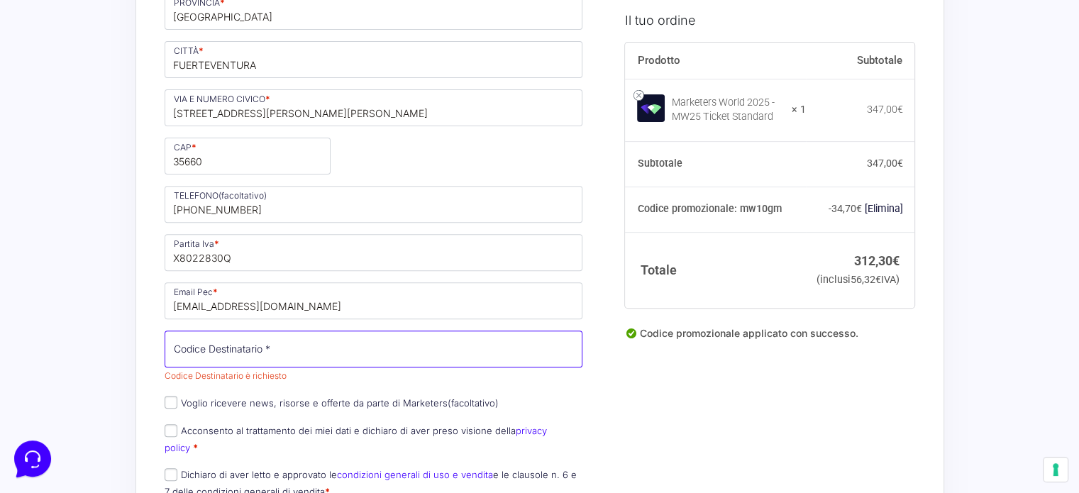
click at [289, 355] on input "Codice Destinatario *" at bounding box center [374, 349] width 419 height 37
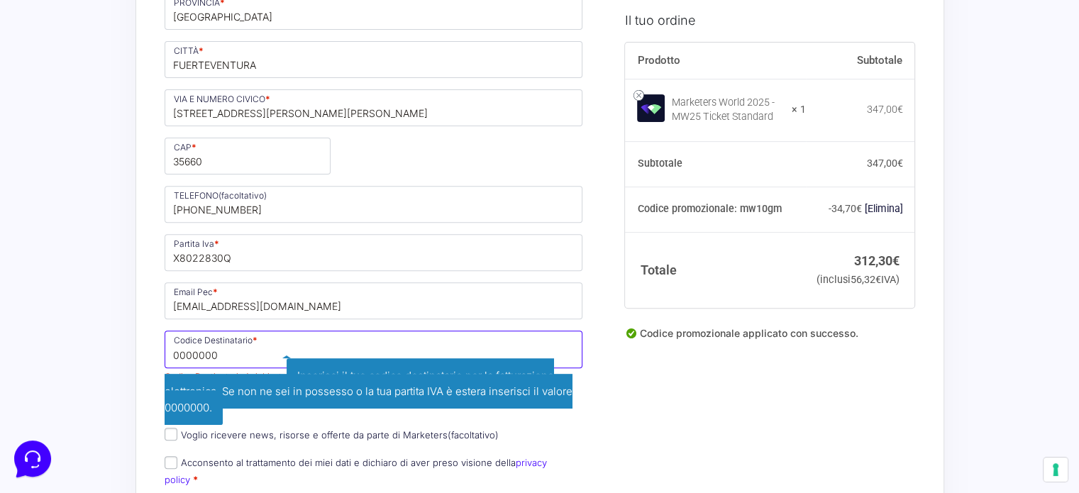
type input "0000000"
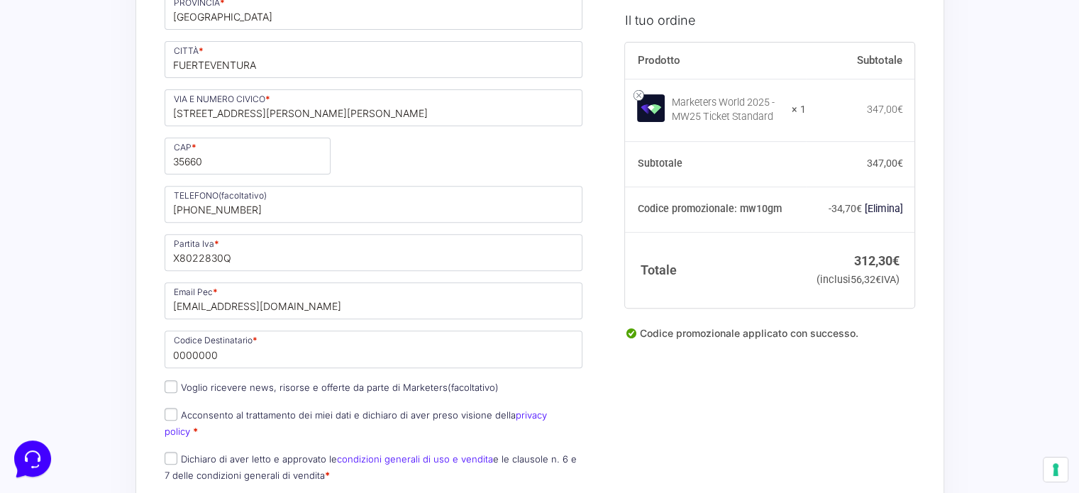
click at [277, 409] on label "Acconsento al trattamento dei miei dati e dichiaro di aver preso visione della …" at bounding box center [356, 423] width 382 height 28
click at [177, 409] on input "Acconsento al trattamento dei miei dati e dichiaro di aver preso visione della …" at bounding box center [171, 414] width 13 height 13
checkbox input "true"
click at [202, 453] on label "Dichiaro di aver letto e approvato le condizioni generali di uso e vendita e le…" at bounding box center [371, 467] width 412 height 28
click at [177, 452] on input "Dichiaro di aver letto e approvato le condizioni generali di uso e vendita e le…" at bounding box center [171, 458] width 13 height 13
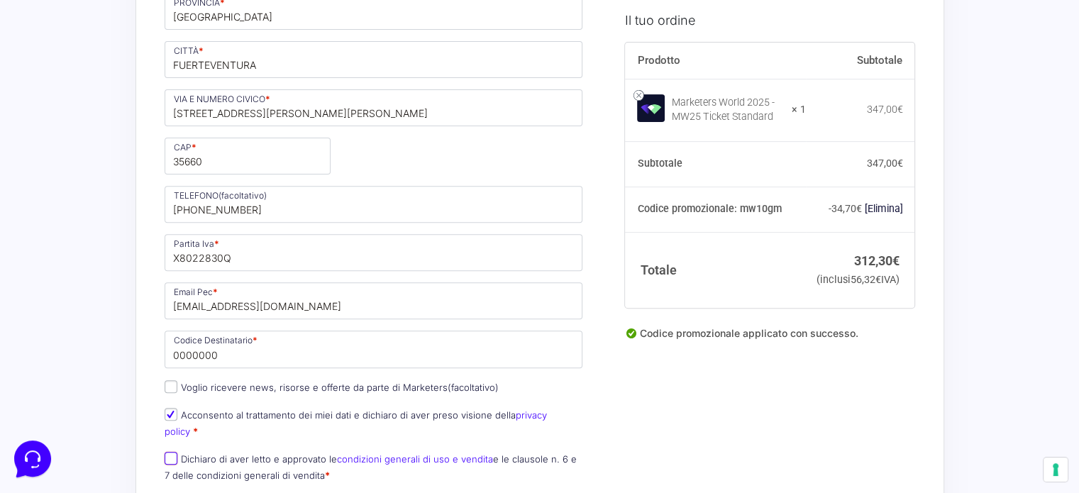
checkbox input "true"
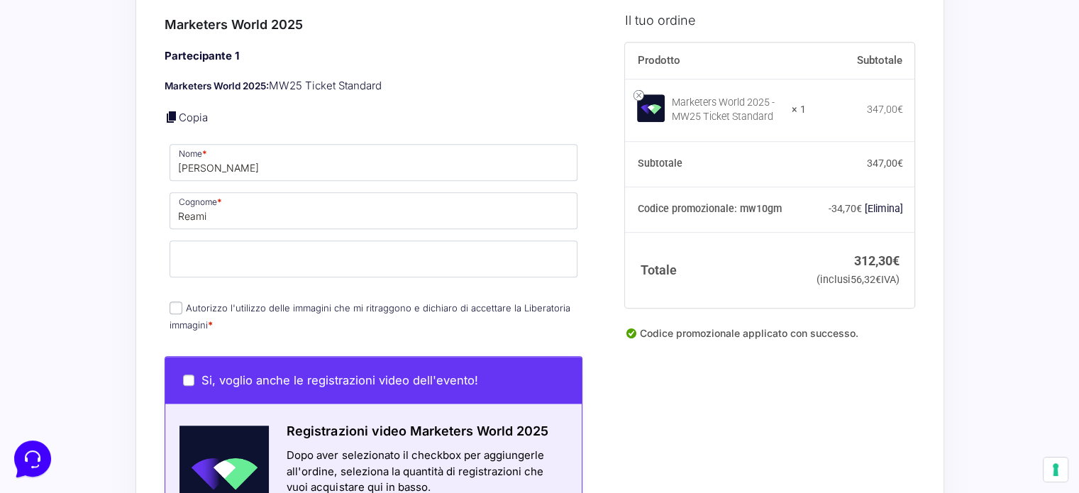
scroll to position [993, 0]
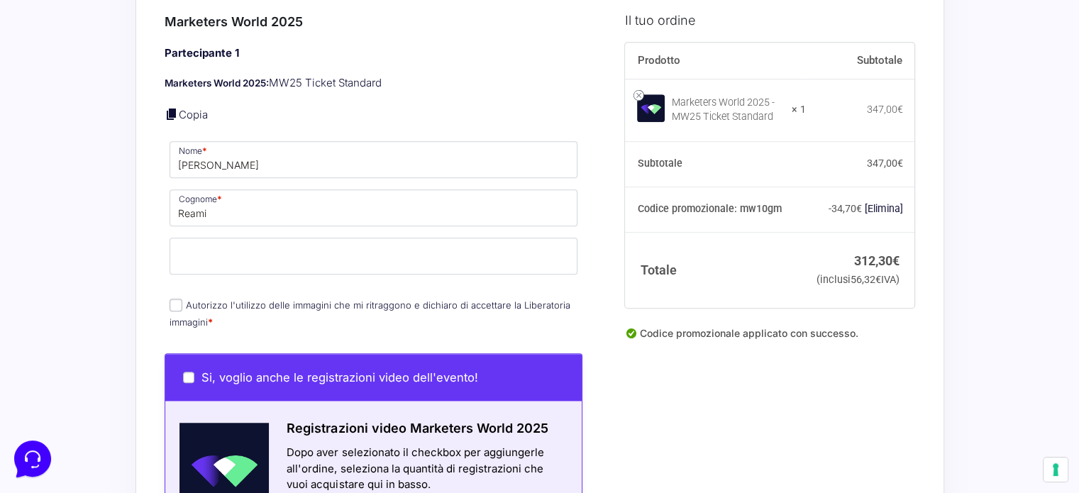
click at [249, 299] on label "Autorizzo l'utilizzo delle immagini che mi ritraggono e dichiaro di accettare l…" at bounding box center [370, 313] width 401 height 28
click at [182, 299] on input "Autorizzo l'utilizzo delle immagini che mi ritraggono e dichiaro di accettare l…" at bounding box center [176, 305] width 13 height 13
checkbox input "true"
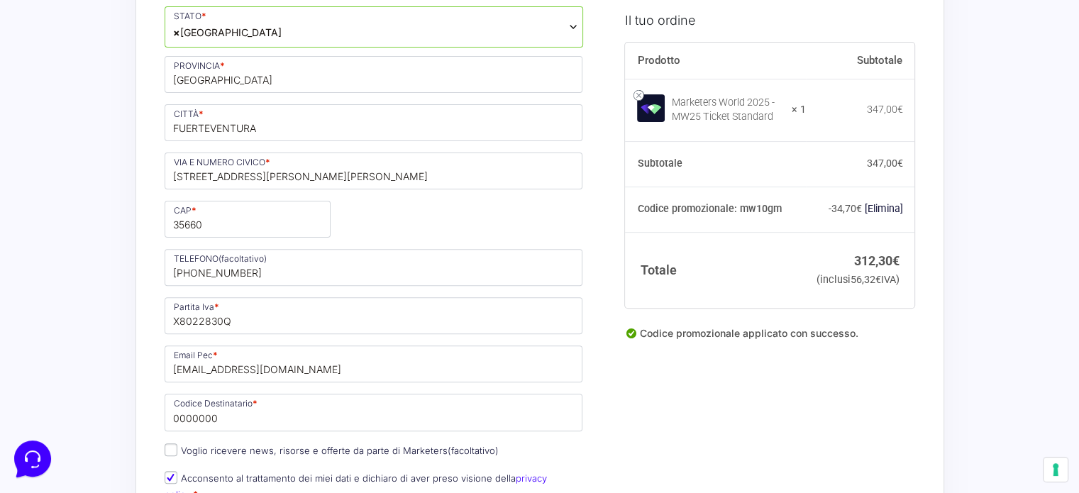
scroll to position [284, 0]
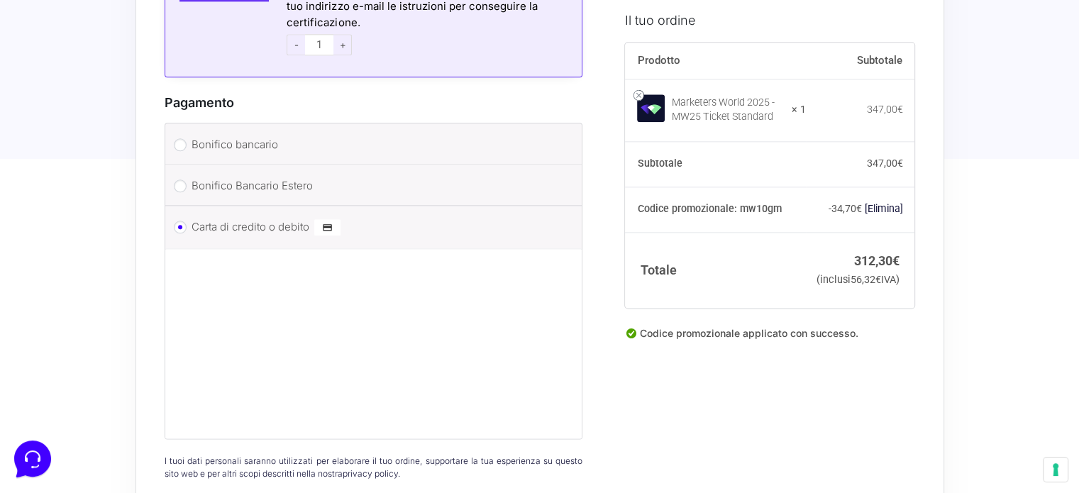
scroll to position [1774, 0]
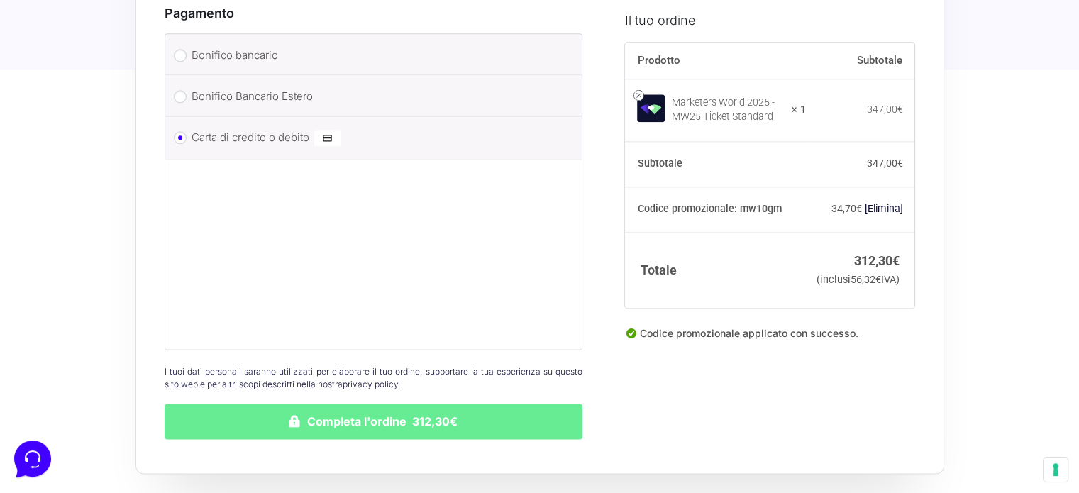
scroll to position [1845, 0]
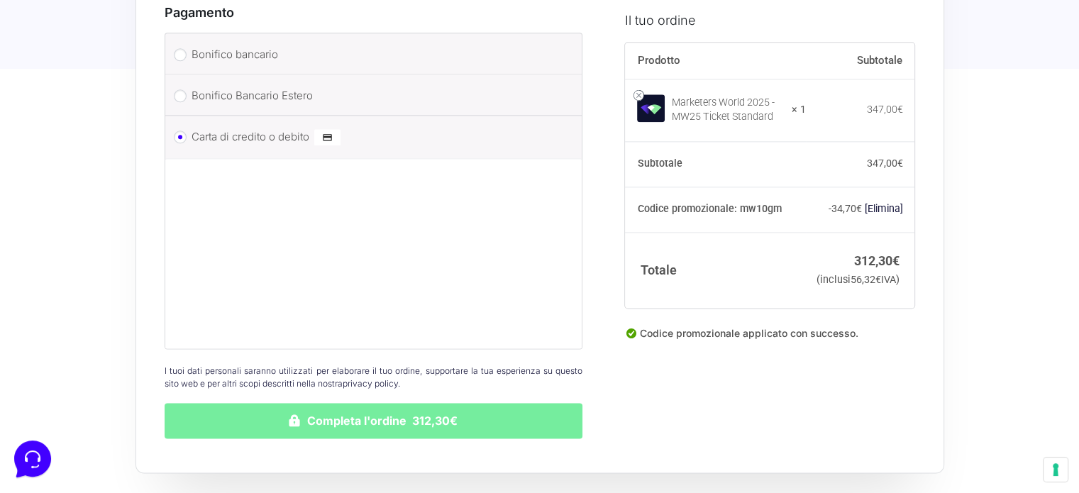
click at [515, 403] on button "Completa l'ordine 312,30€" at bounding box center [374, 420] width 419 height 35
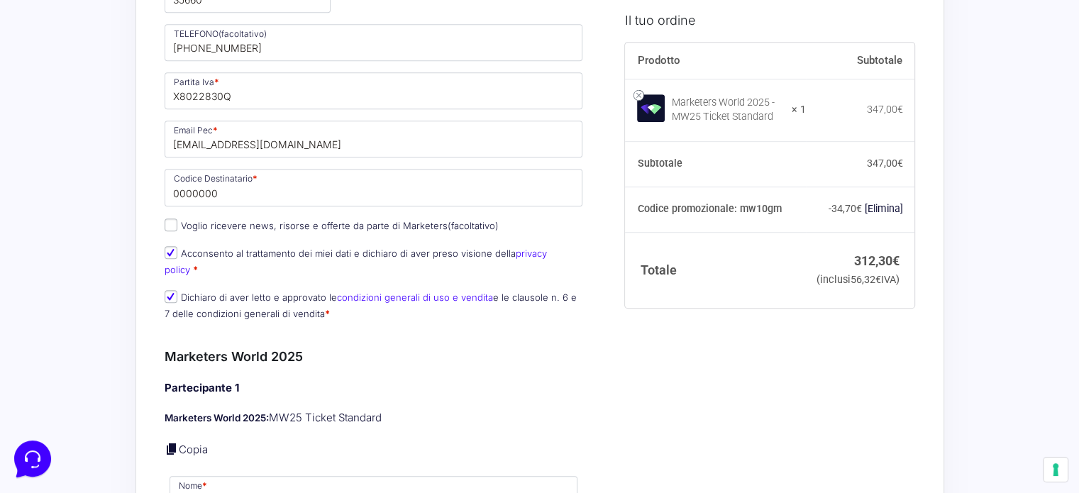
scroll to position [710, 0]
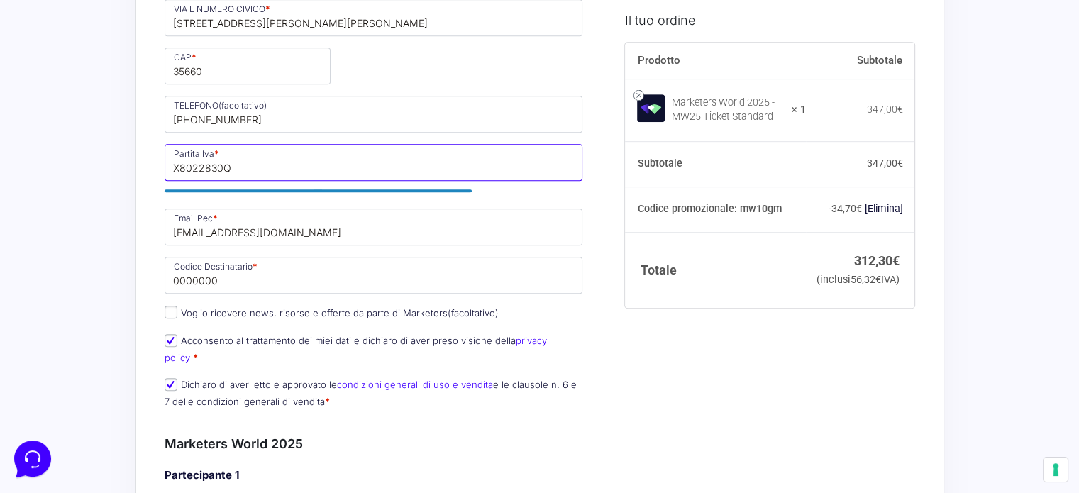
click at [253, 170] on input "X8022830Q" at bounding box center [374, 162] width 419 height 37
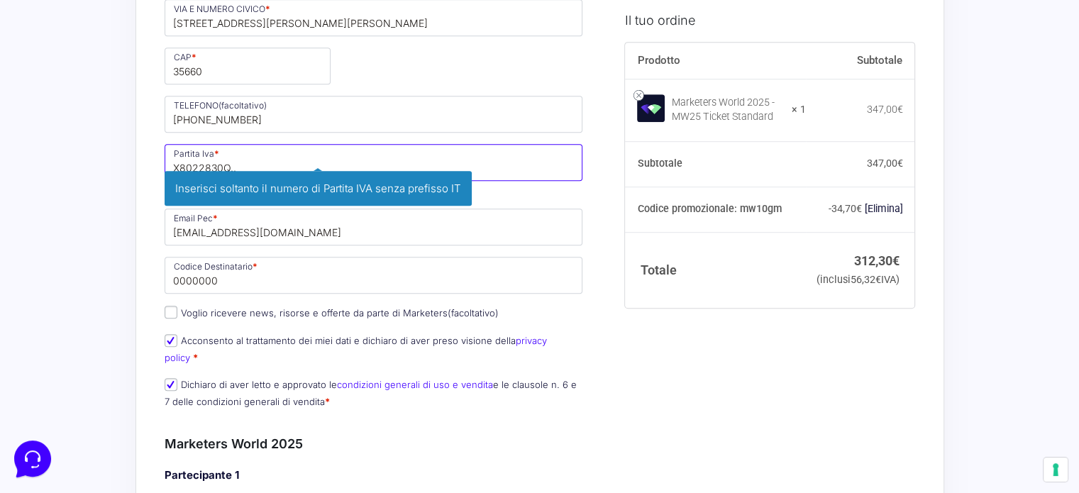
type input "X8022830Q.."
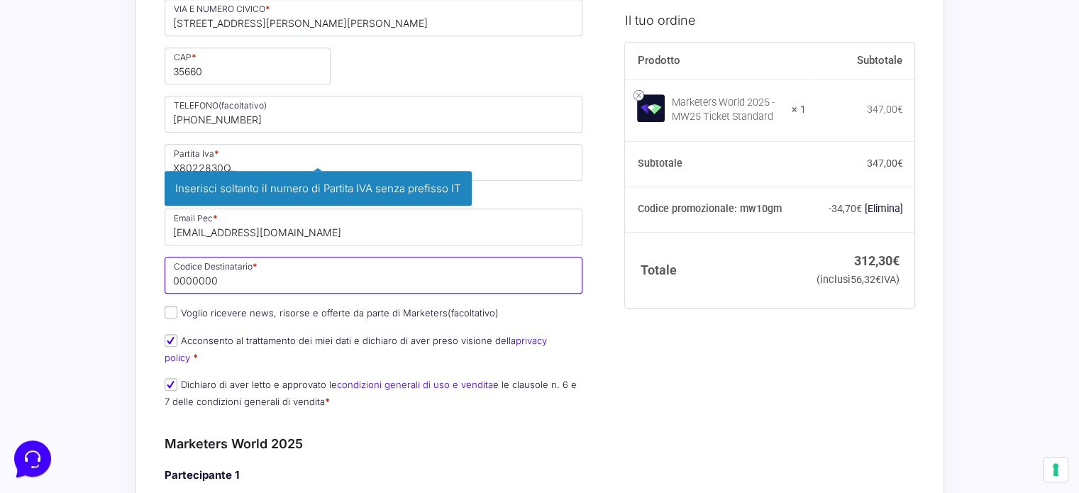
click at [255, 281] on input "0000000" at bounding box center [374, 275] width 419 height 37
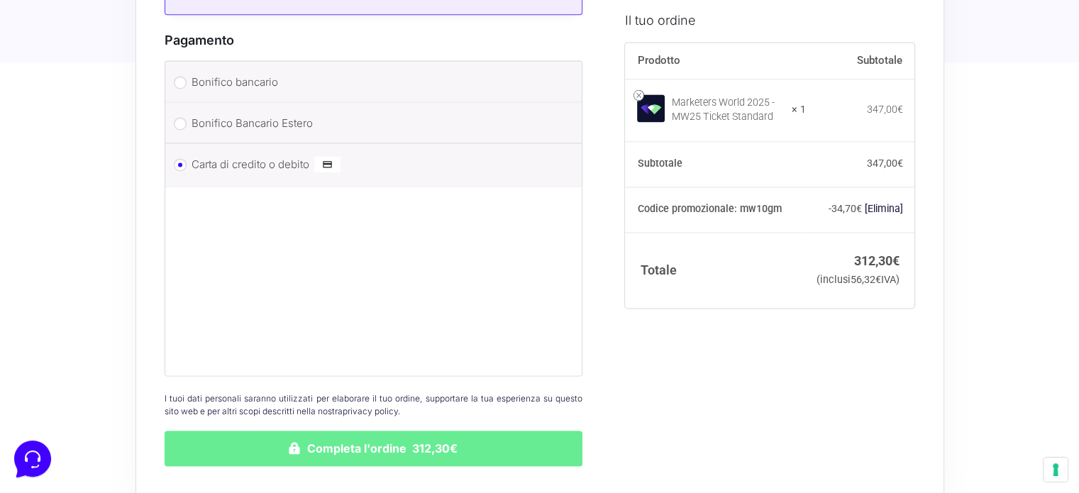
scroll to position [2136, 0]
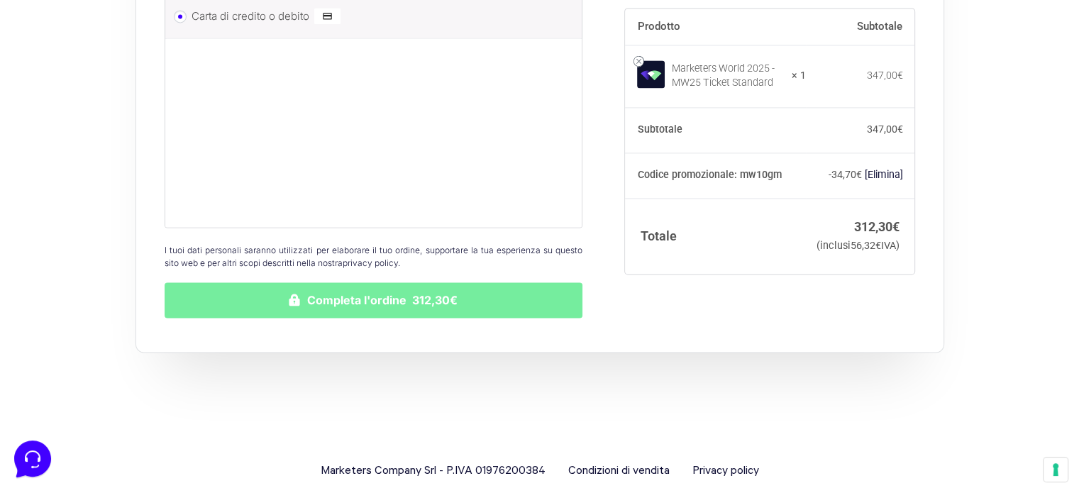
click at [358, 288] on button "Completa l'ordine 312,30€" at bounding box center [374, 299] width 419 height 35
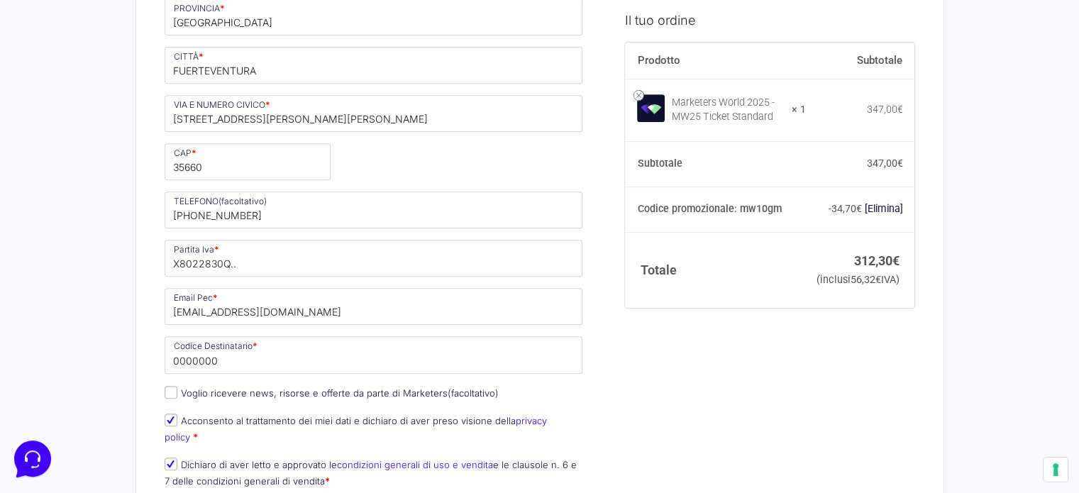
scroll to position [0, 0]
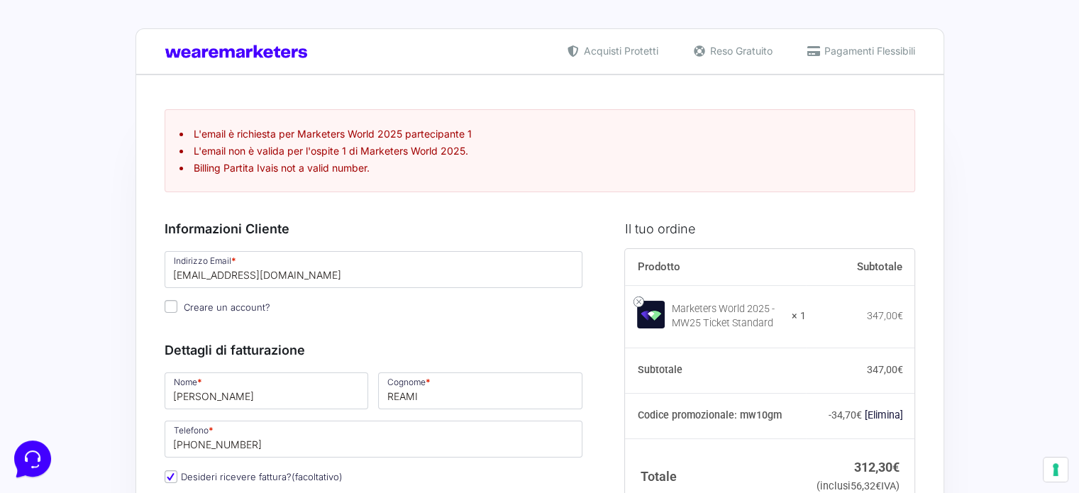
click at [400, 206] on div "Informazioni Cliente Hai già un account? Accedi Indirizzo Email * [EMAIL_ADDRES…" at bounding box center [374, 265] width 419 height 122
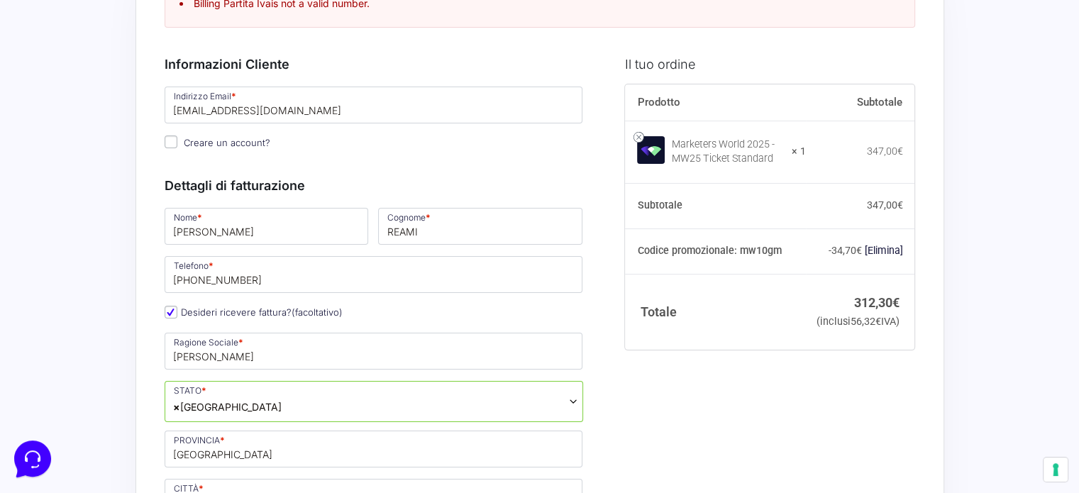
scroll to position [236, 0]
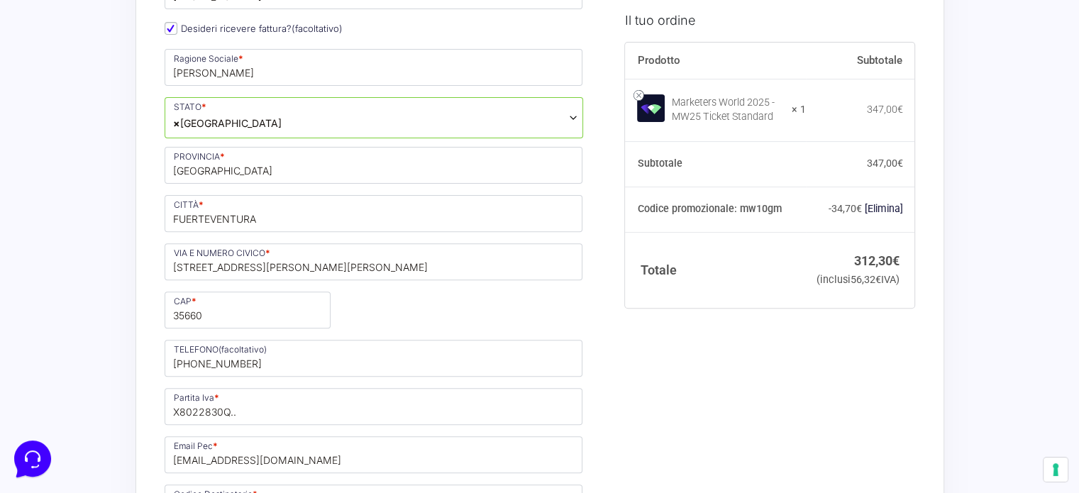
scroll to position [519, 0]
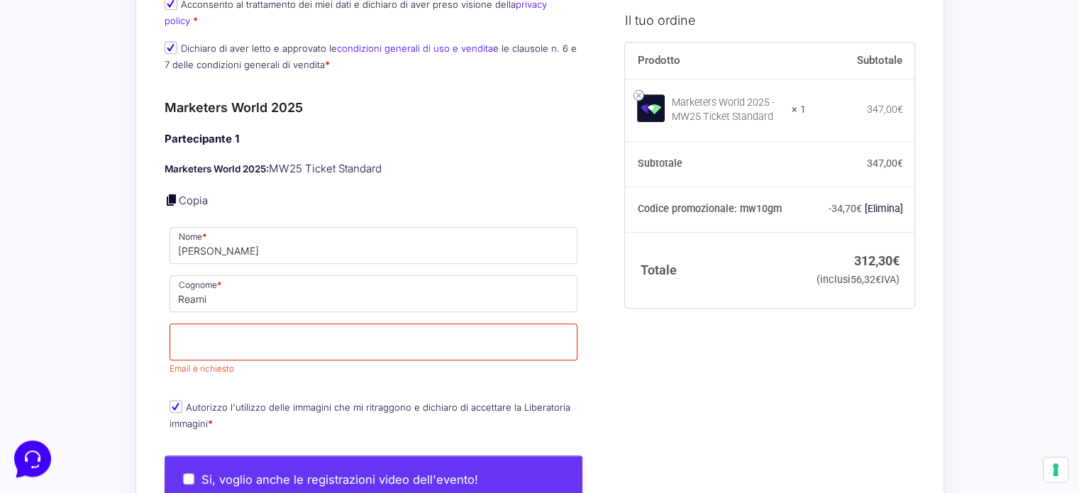
scroll to position [1016, 0]
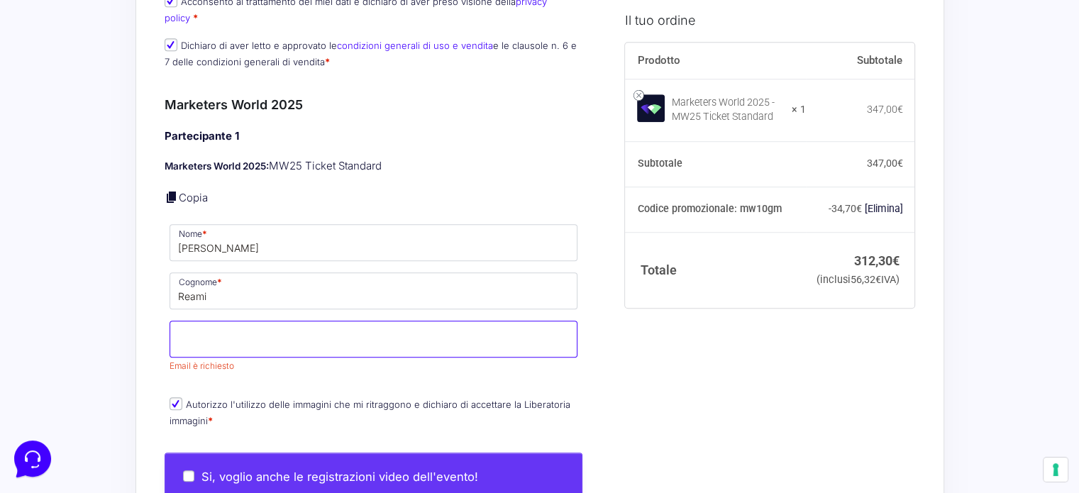
click at [301, 327] on input "Email *" at bounding box center [374, 339] width 409 height 37
type input "[EMAIL_ADDRESS][DOMAIN_NAME]"
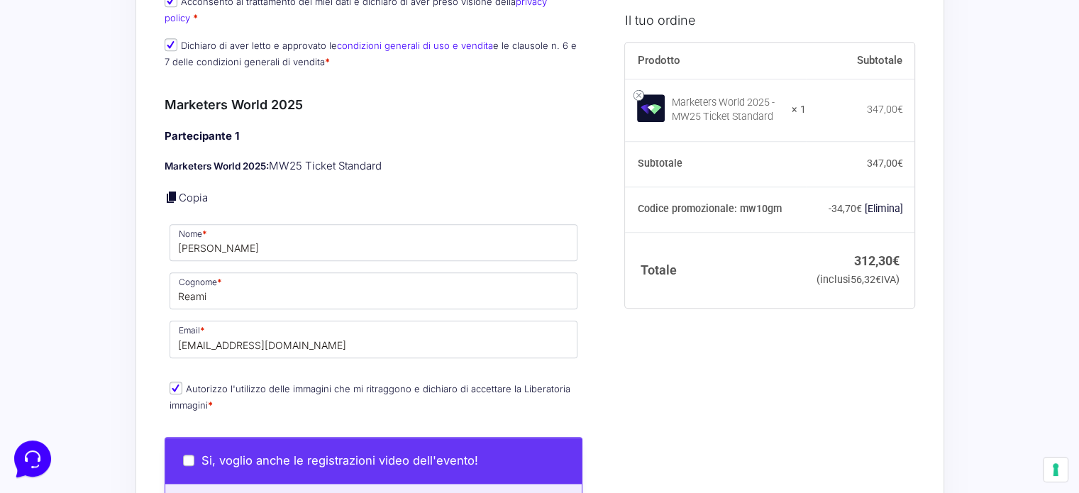
click at [890, 431] on div "Il tuo ordine Prodotto Subtotale Marketers World 2025 - MW25 Ticket Standard × …" at bounding box center [764, 281] width 300 height 2186
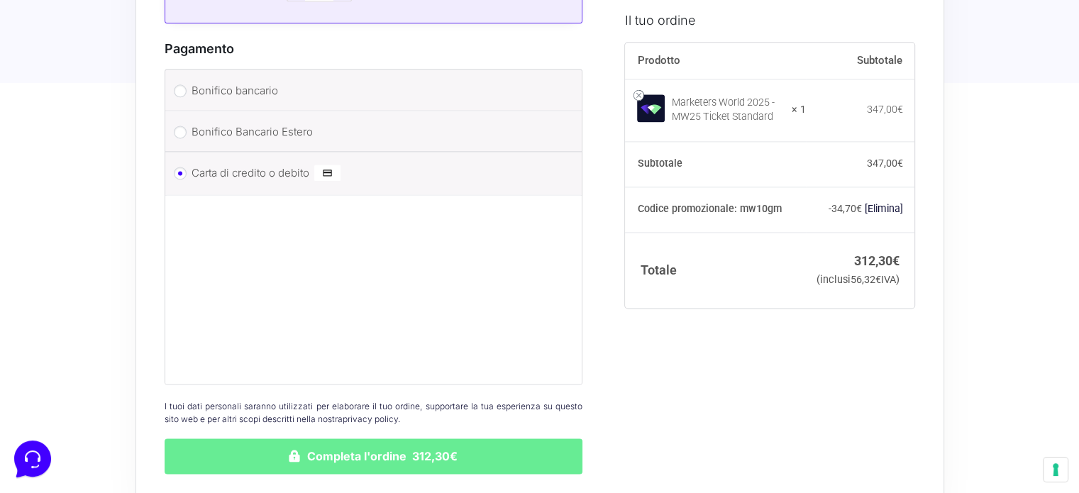
scroll to position [1938, 0]
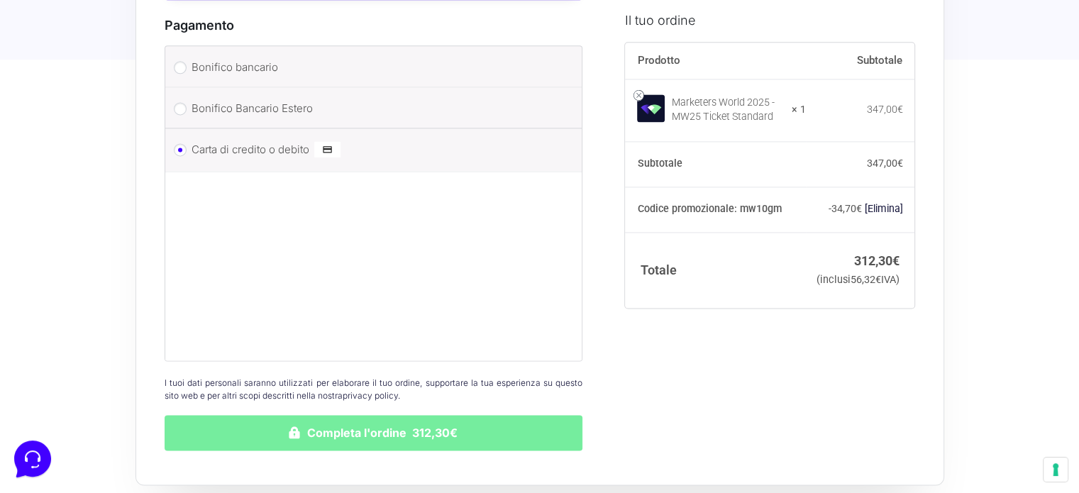
click at [463, 415] on button "Completa l'ordine 312,30€" at bounding box center [374, 432] width 419 height 35
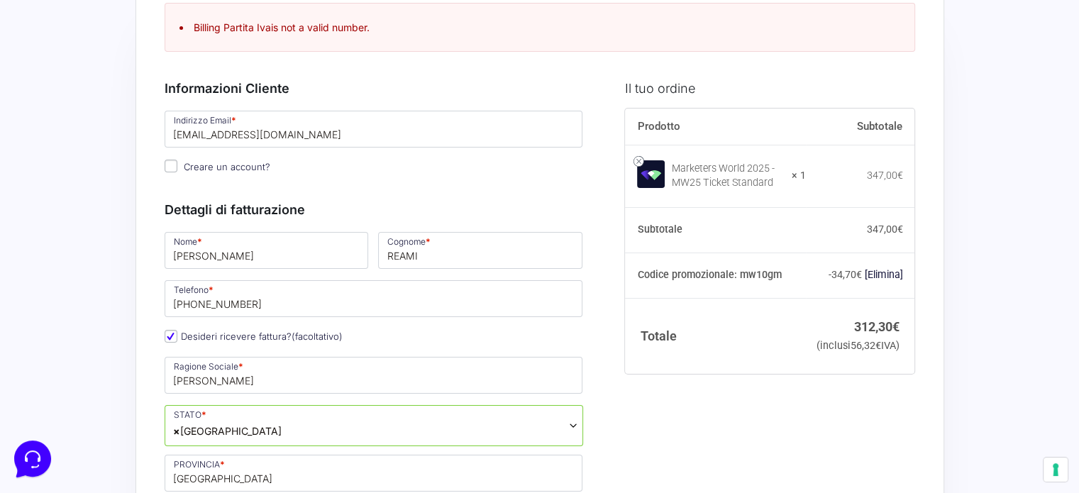
scroll to position [26, 0]
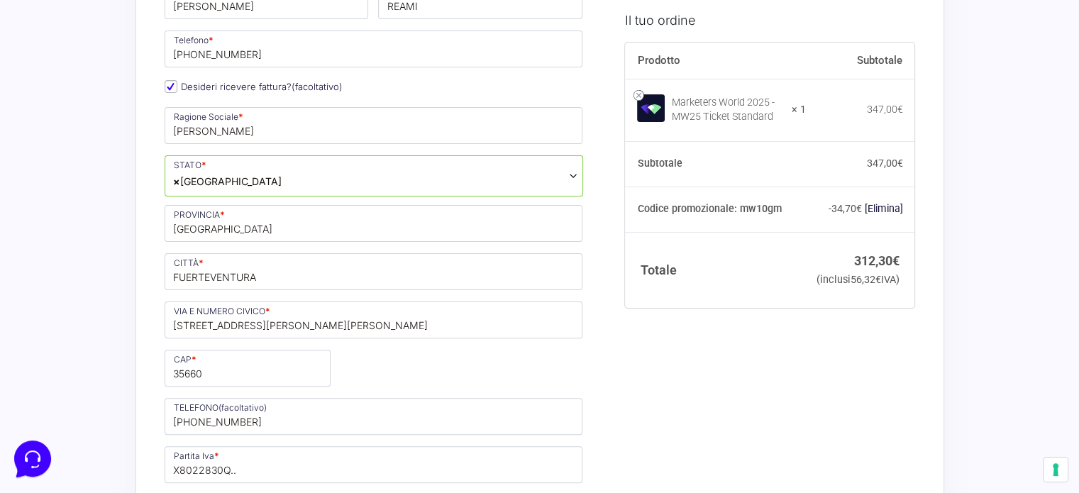
scroll to position [380, 0]
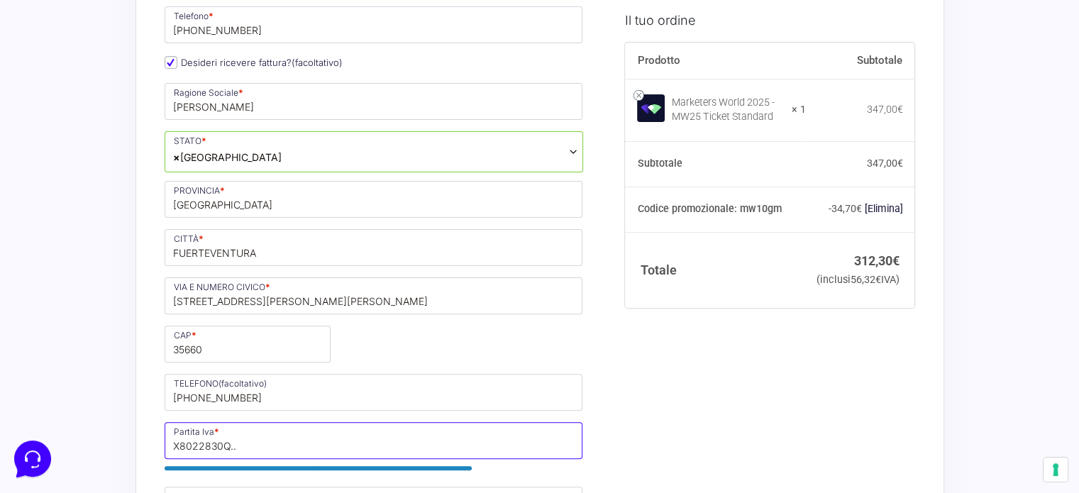
click at [266, 441] on input "X8022830Q.." at bounding box center [374, 440] width 419 height 37
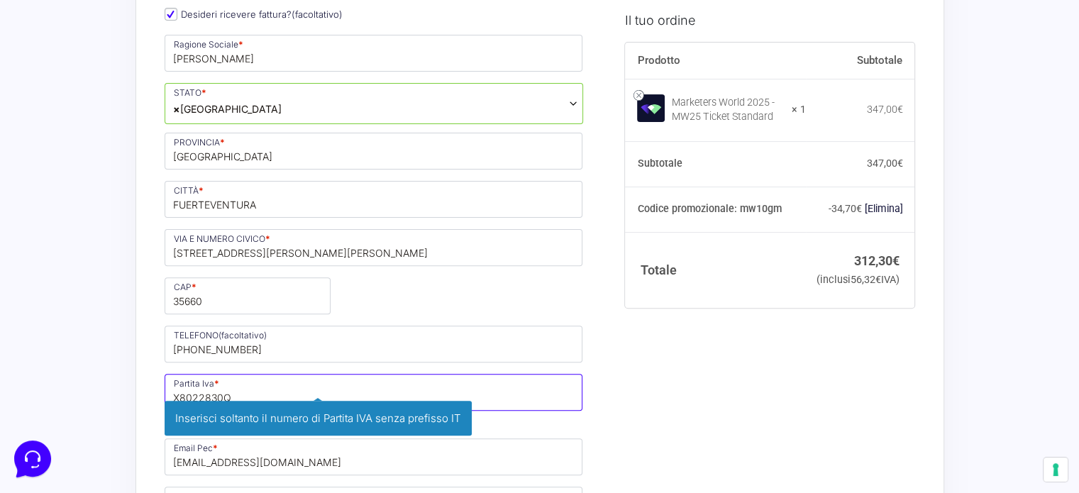
scroll to position [451, 0]
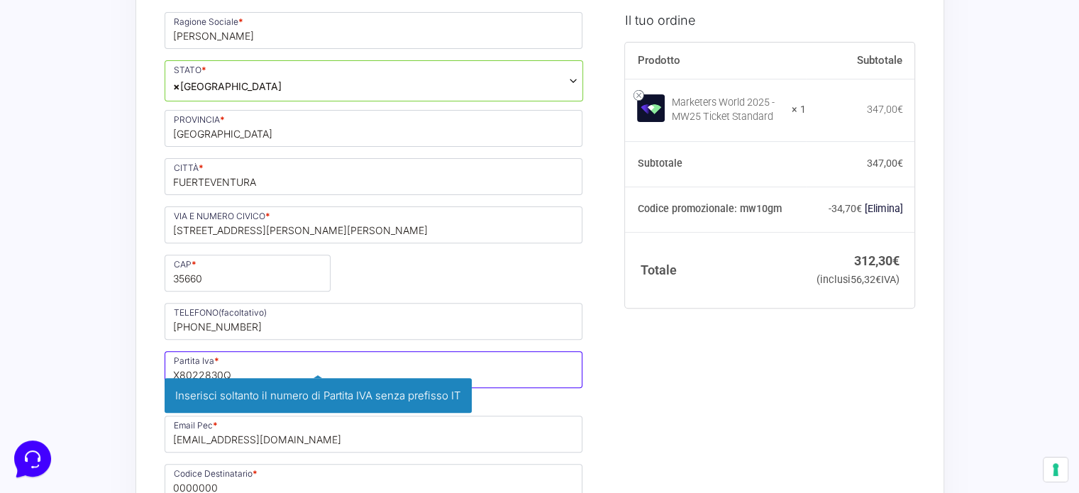
type input "X8022830Q"
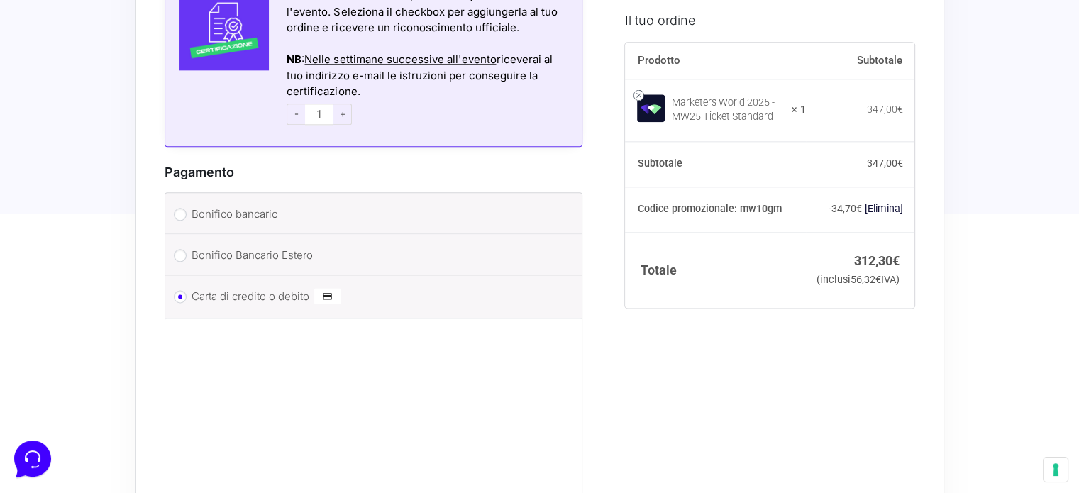
scroll to position [2012, 0]
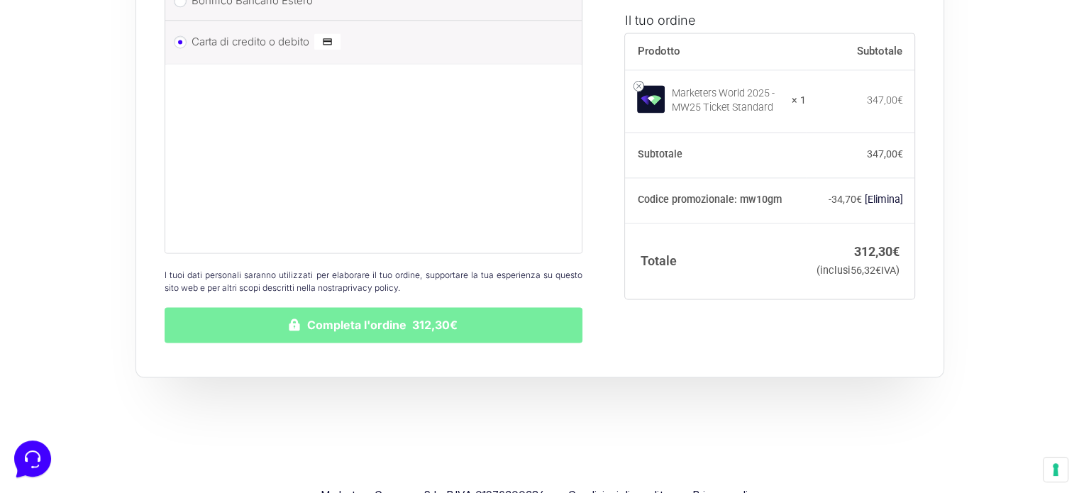
click at [441, 311] on button "Completa l'ordine 312,30€" at bounding box center [374, 324] width 419 height 35
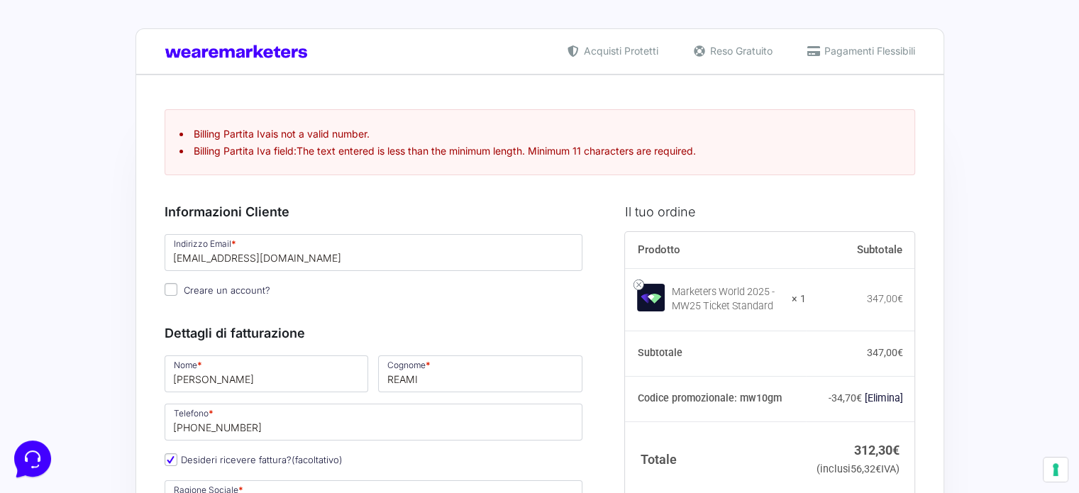
scroll to position [71, 0]
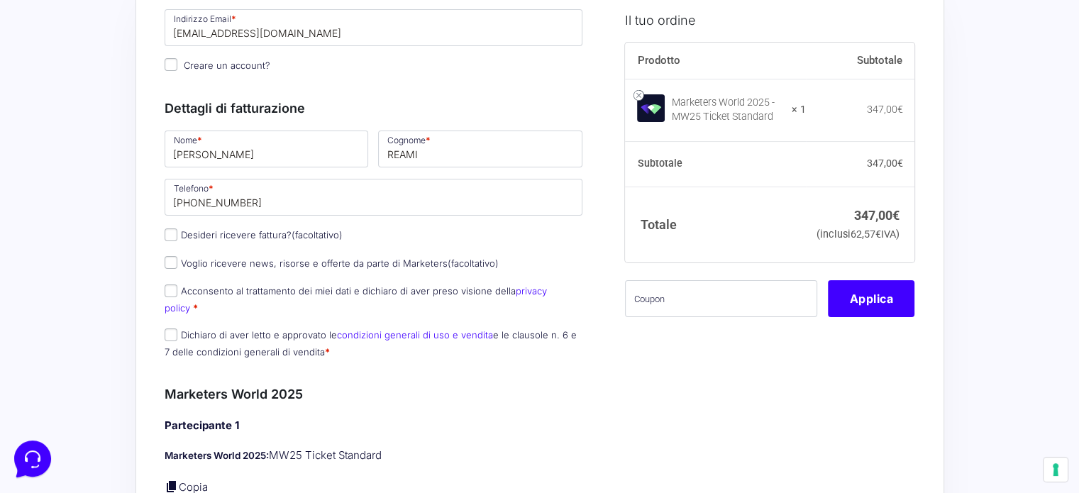
scroll to position [142, 0]
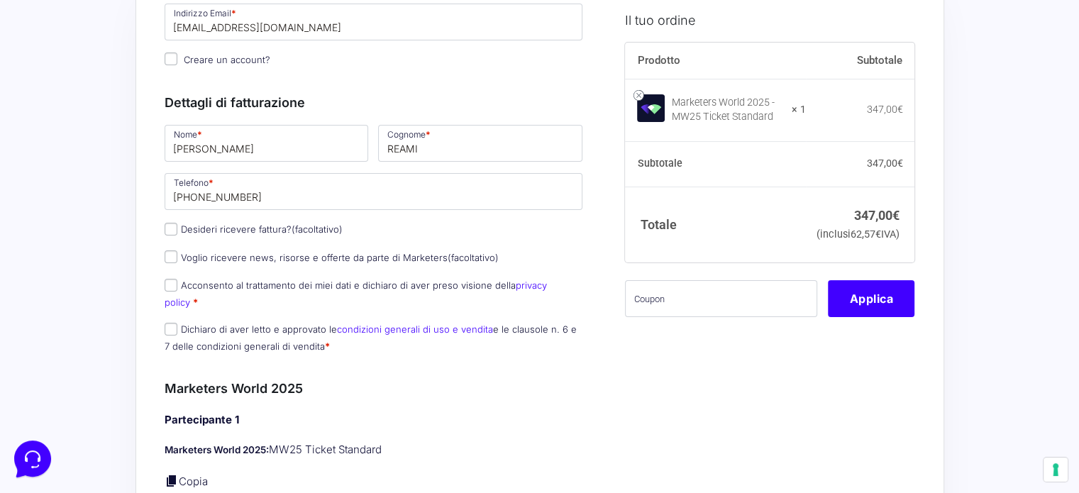
click at [840, 252] on td "347,00 € (inclusi 62,57 € IVA)" at bounding box center [860, 225] width 109 height 76
click at [874, 235] on span "62,57 €" at bounding box center [866, 235] width 31 height 12
click at [262, 228] on label "Desideri ricevere fattura? (facoltativo)" at bounding box center [254, 229] width 178 height 11
click at [177, 228] on input "Desideri ricevere fattura? (facoltativo)" at bounding box center [171, 229] width 13 height 13
checkbox input "true"
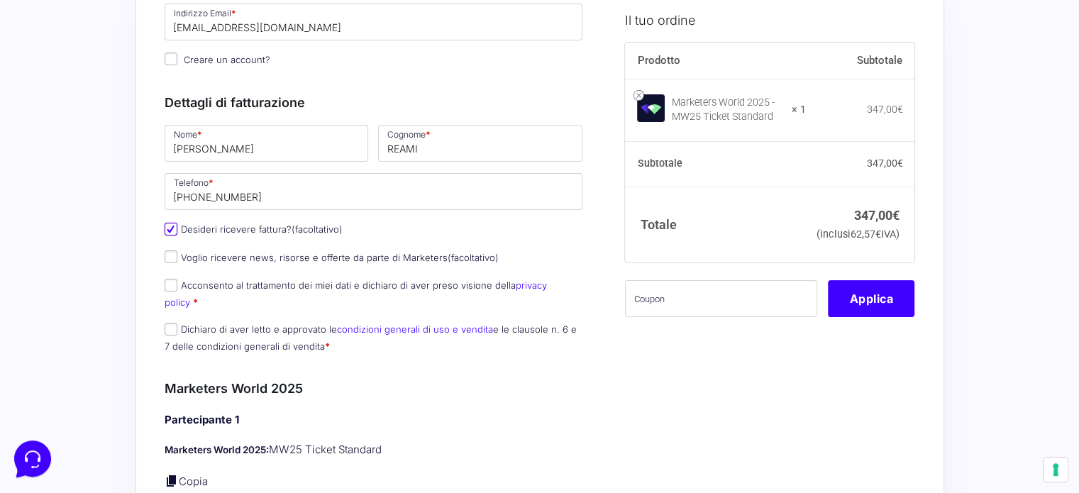
type input "[PERSON_NAME]"
select select "ES"
type input "[GEOGRAPHIC_DATA]"
type input "FUERTEVENTURA"
type input "[STREET_ADDRESS][PERSON_NAME][PERSON_NAME]"
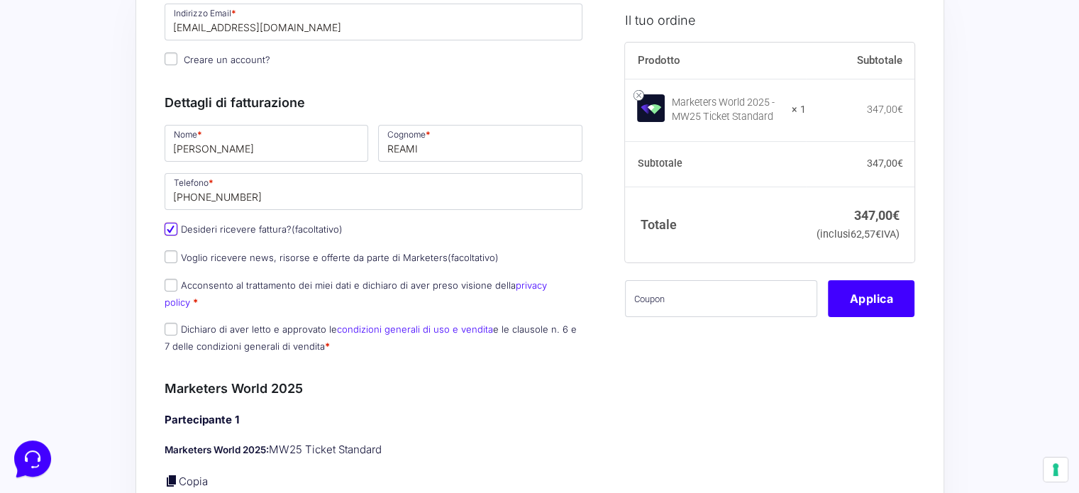
type input "35660"
type input "[PHONE_NUMBER]"
type input "X8022830Q"
type input "[EMAIL_ADDRESS][DOMAIN_NAME]"
type input "0000000"
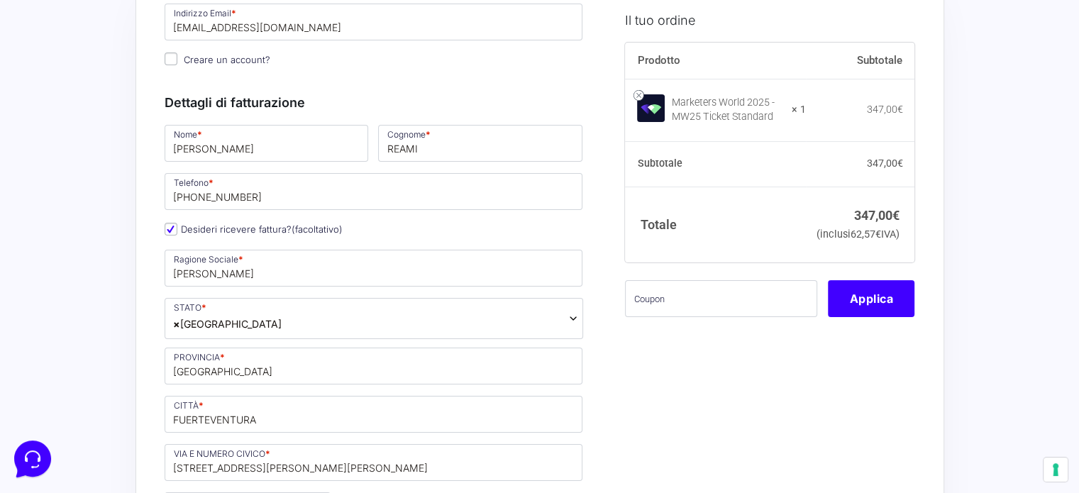
click at [269, 313] on span "× [GEOGRAPHIC_DATA]" at bounding box center [374, 318] width 419 height 41
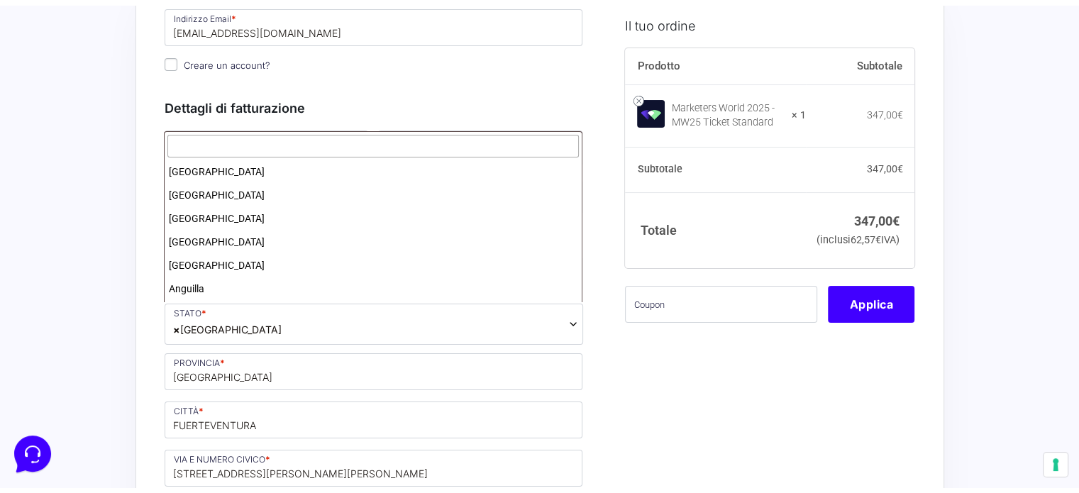
scroll to position [4870, 0]
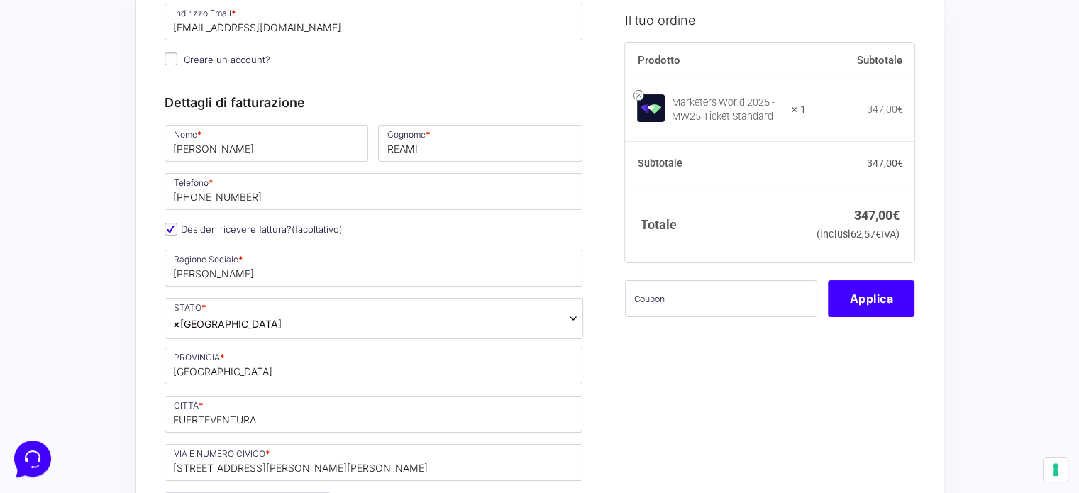
click at [269, 312] on span "× [GEOGRAPHIC_DATA]" at bounding box center [374, 318] width 419 height 41
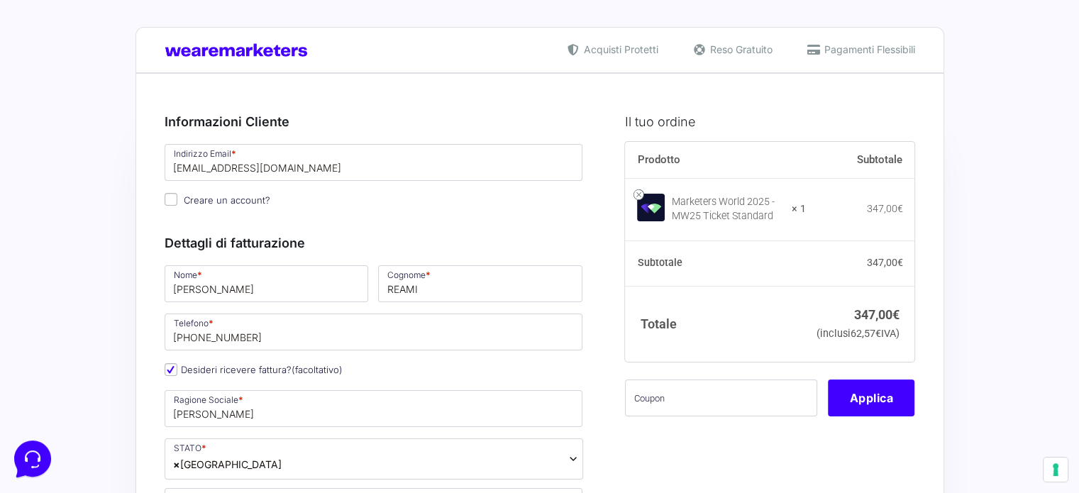
scroll to position [0, 0]
